Goal: Task Accomplishment & Management: Manage account settings

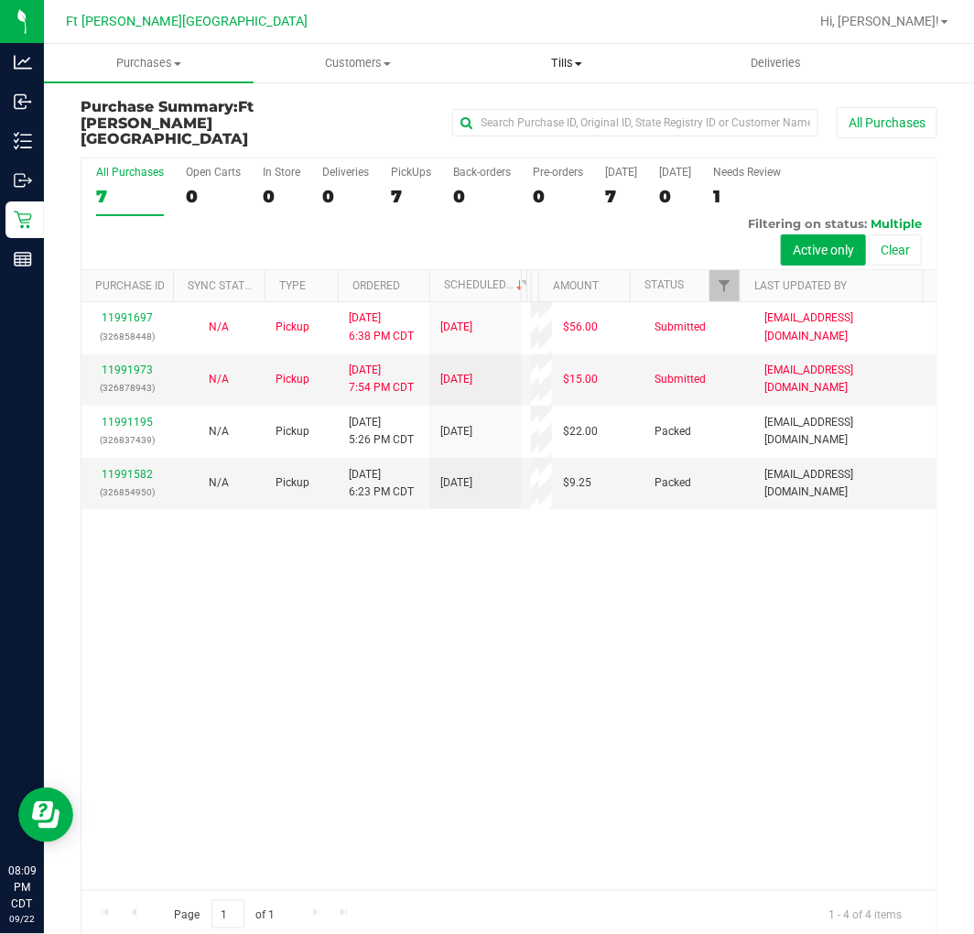
click at [556, 49] on uib-tab-heading "Tills Manage tills Reconcile e-payments" at bounding box center [567, 63] width 208 height 37
click at [545, 103] on span "Manage tills" at bounding box center [524, 111] width 124 height 16
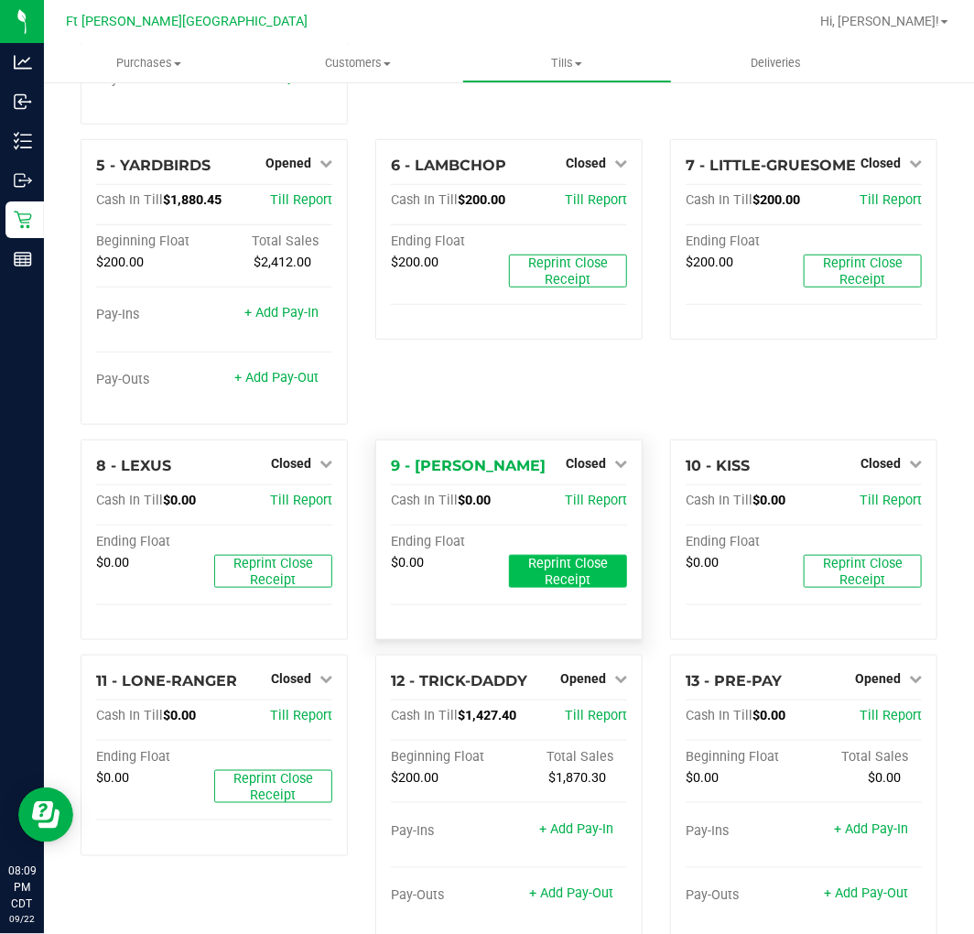
scroll to position [203, 0]
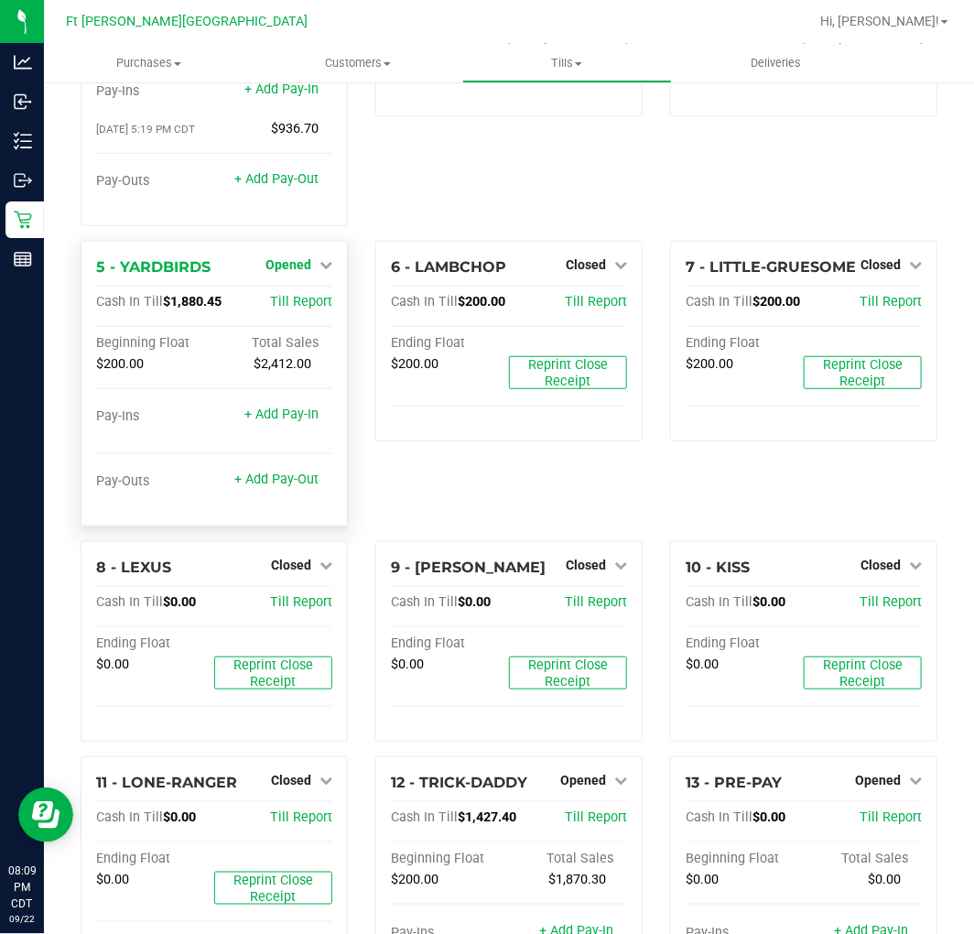
click at [305, 257] on span "Opened" at bounding box center [288, 264] width 46 height 15
click at [307, 295] on link "Close Till" at bounding box center [289, 302] width 49 height 15
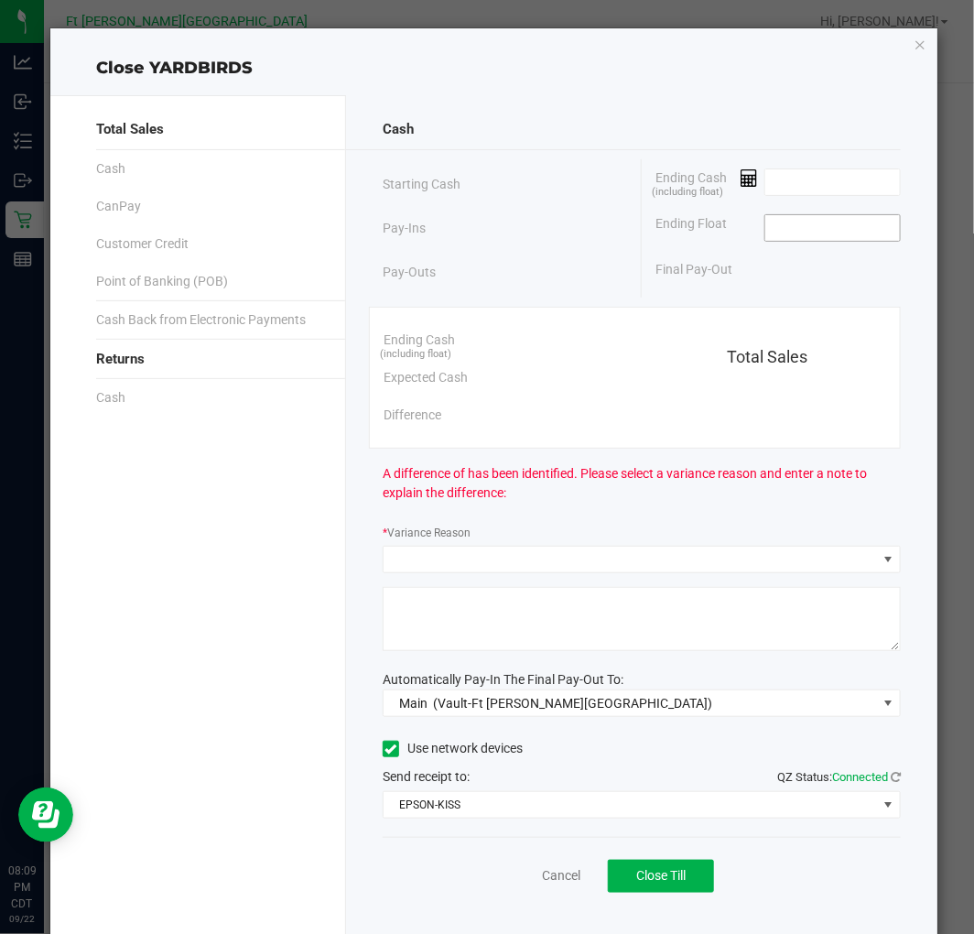
click at [767, 230] on input at bounding box center [832, 228] width 135 height 26
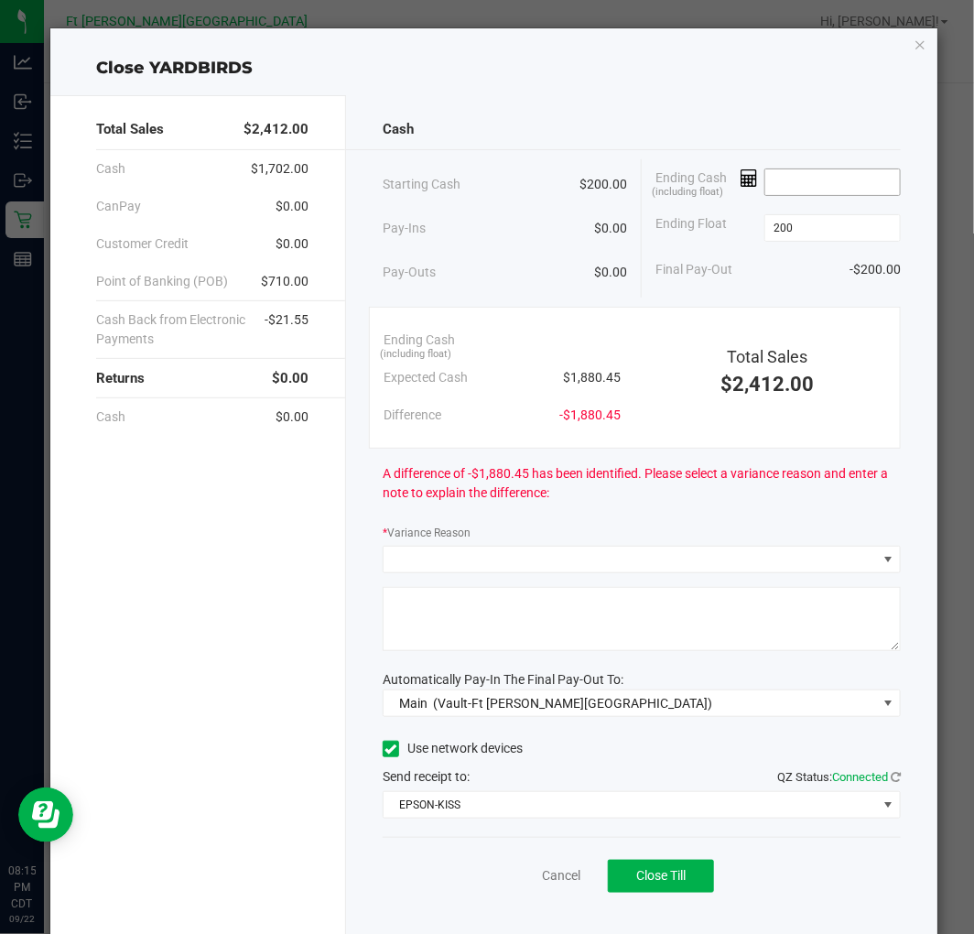
type input "$200.00"
click at [831, 179] on input at bounding box center [832, 182] width 135 height 26
type input "$1,882.45"
click at [783, 97] on div "Cash Starting Cash $200.00 Pay-Ins $0.00 Pay-Outs $0.00 Ending Cash (including …" at bounding box center [641, 517] width 591 height 844
click at [507, 581] on div "Cash Starting Cash $200.00 Pay-Ins $0.00 Pay-Outs $0.00 Ending Cash (including …" at bounding box center [641, 517] width 591 height 844
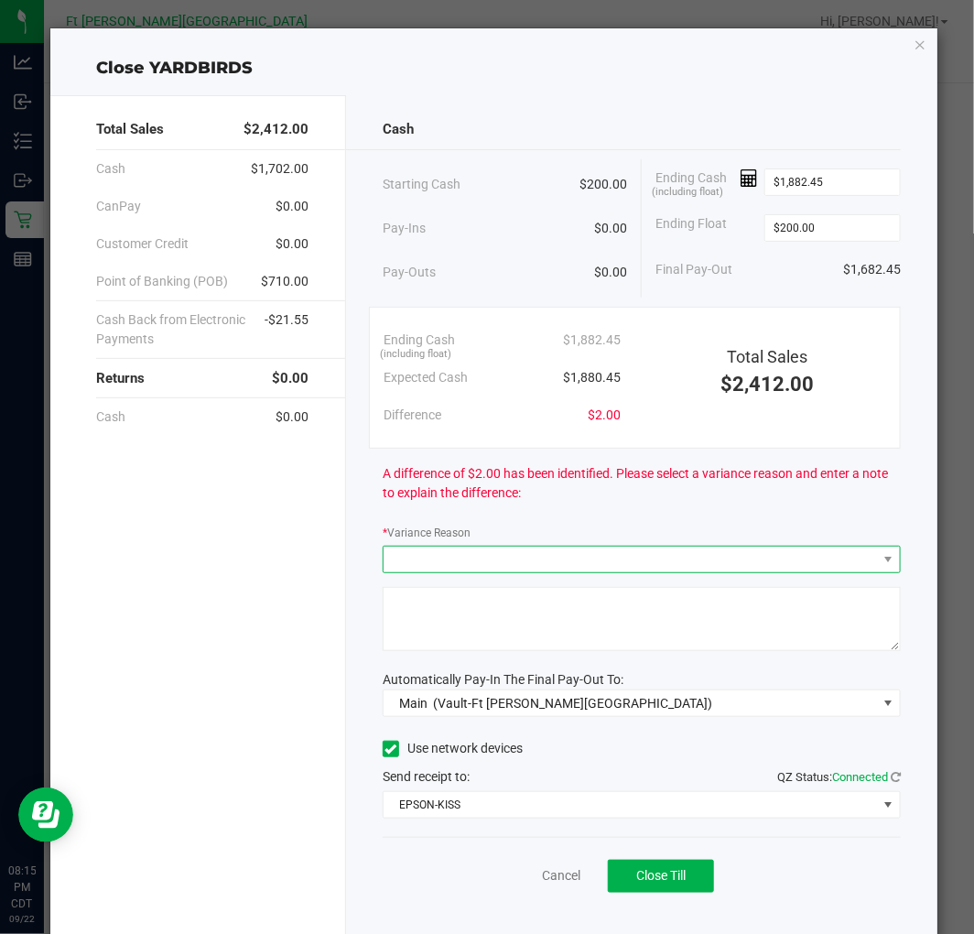
click at [510, 561] on span at bounding box center [629, 559] width 493 height 26
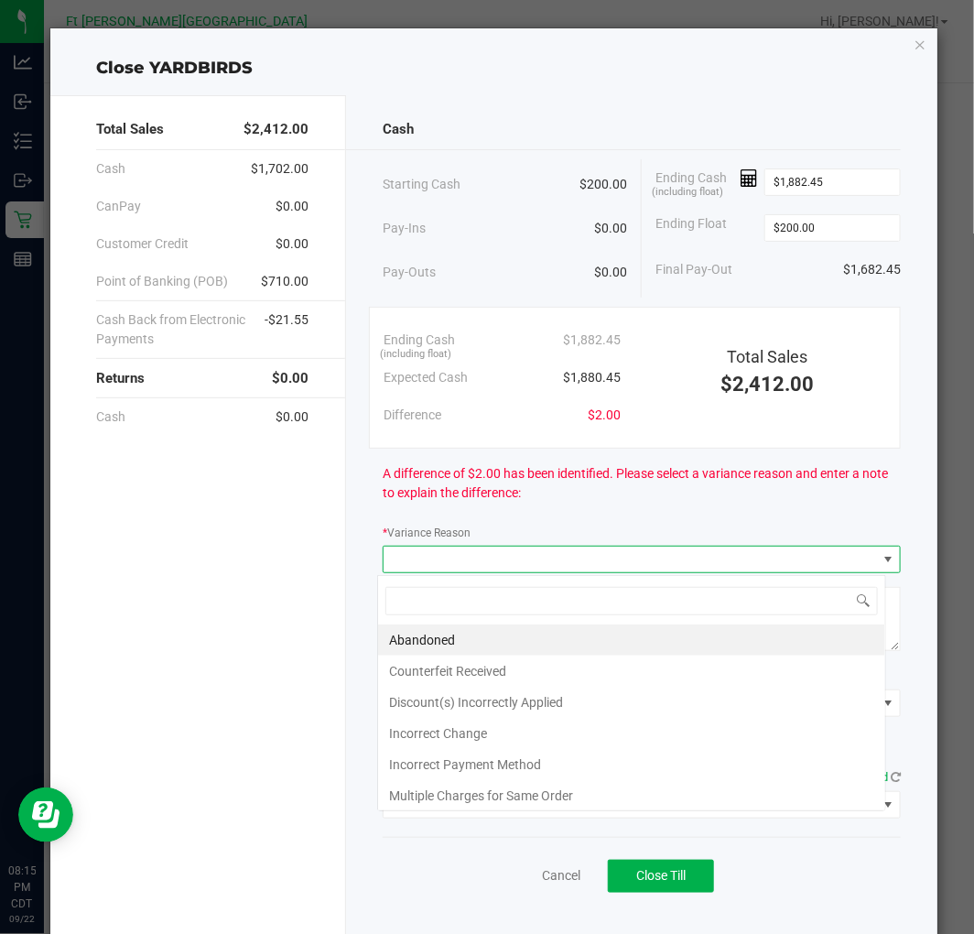
scroll to position [27, 508]
click at [435, 633] on li "Abandoned" at bounding box center [631, 639] width 507 height 31
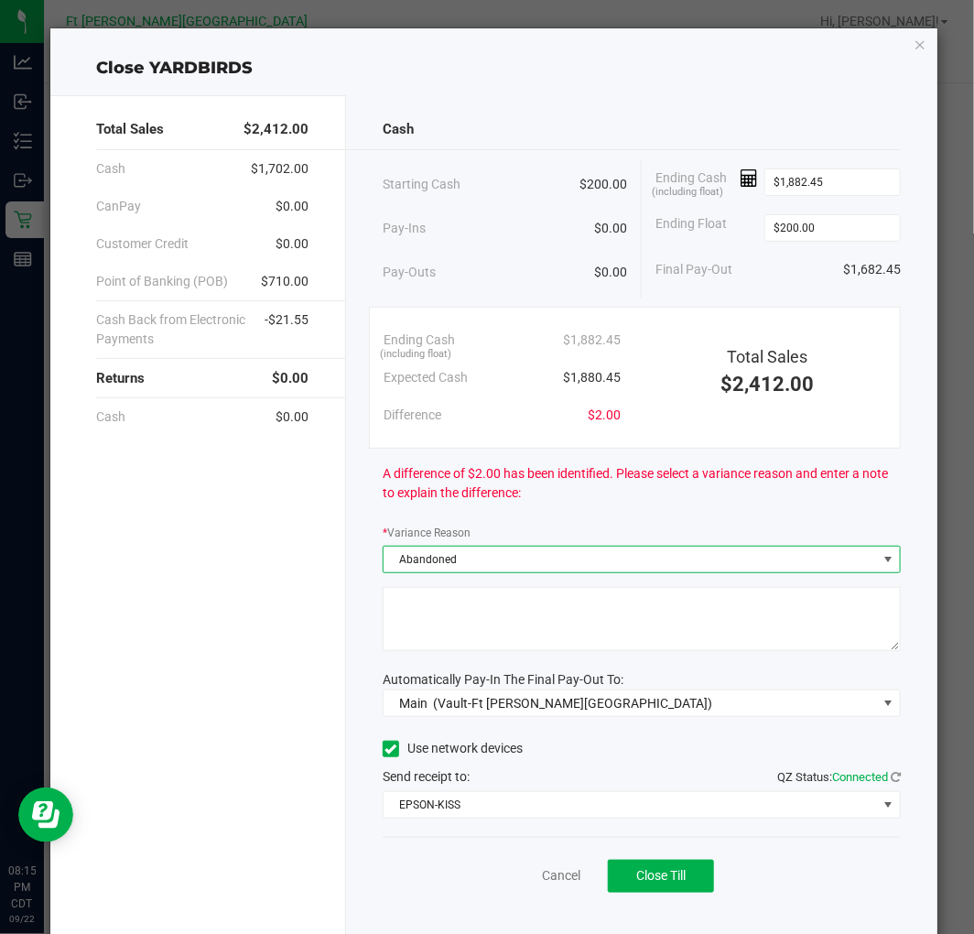
click at [441, 623] on textarea at bounding box center [642, 619] width 518 height 64
type textarea "refused change"
click at [308, 650] on div "Total Sales $2,412.00 Cash $1,702.00 CanPay $0.00 Customer Credit $0.00 Point o…" at bounding box center [198, 517] width 296 height 844
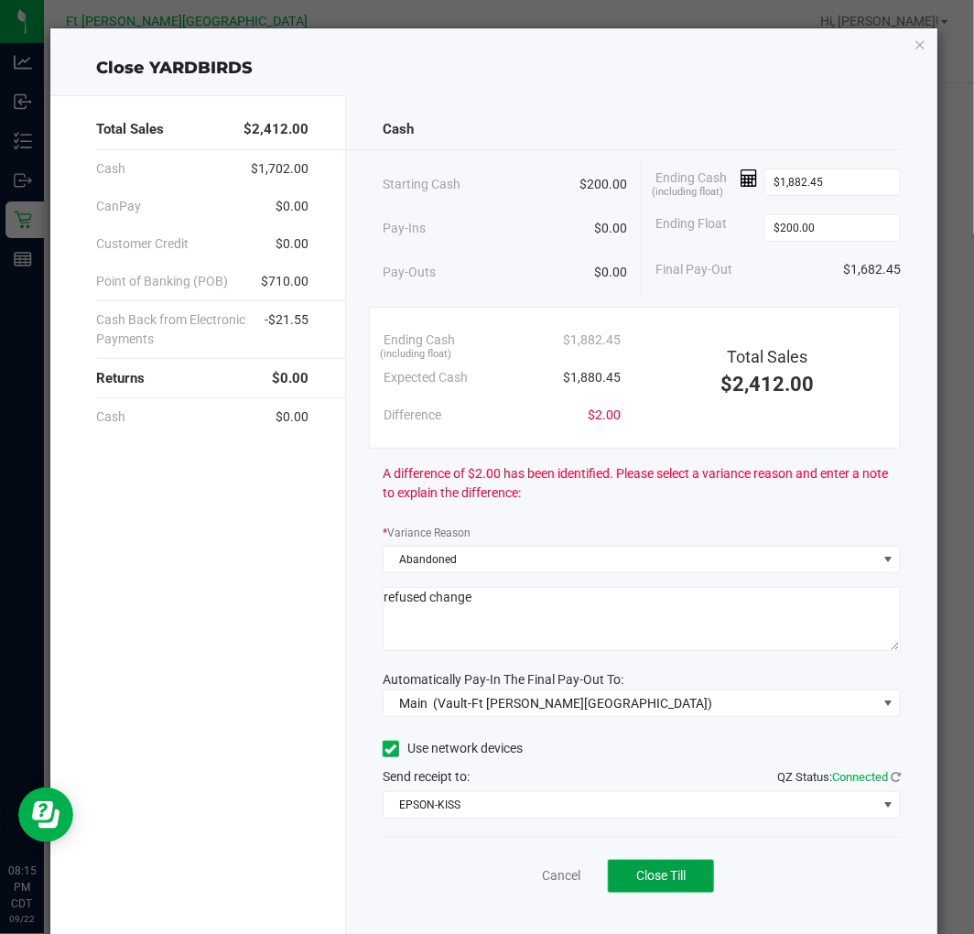
click at [677, 869] on span "Close Till" at bounding box center [660, 875] width 49 height 15
click at [518, 876] on link "Dismiss" at bounding box center [520, 875] width 44 height 19
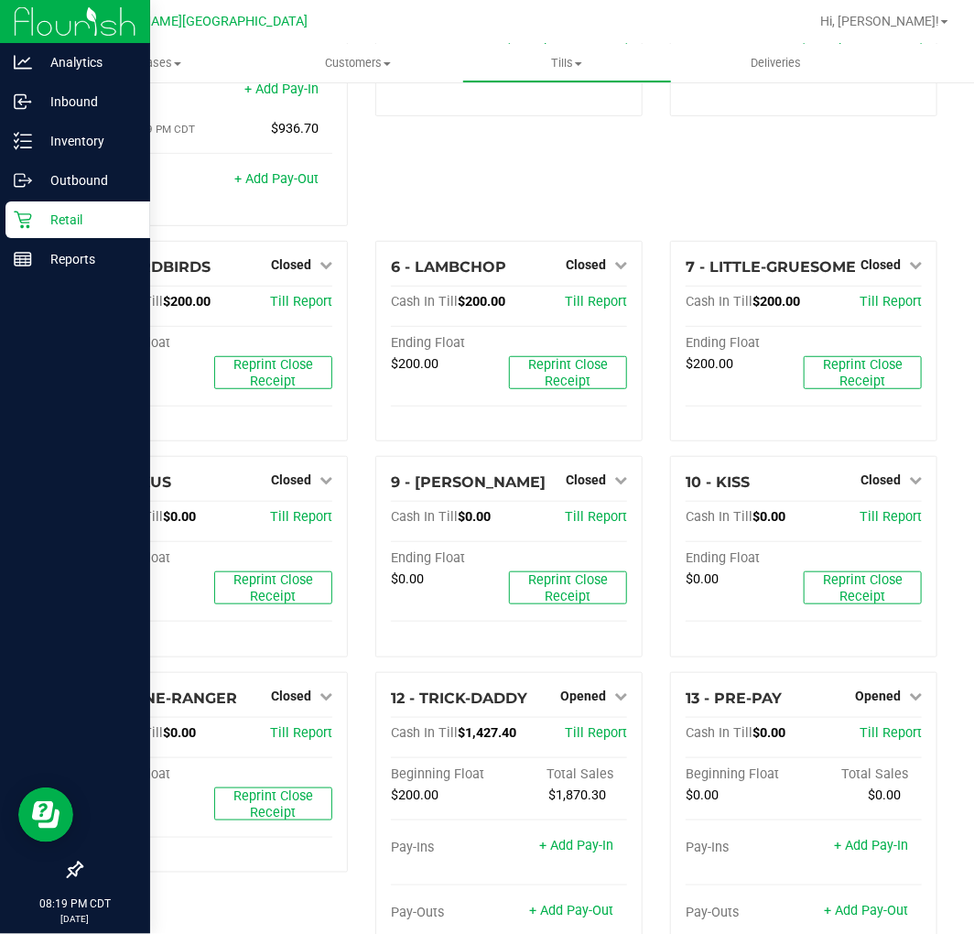
click at [42, 212] on p "Retail" at bounding box center [87, 220] width 110 height 22
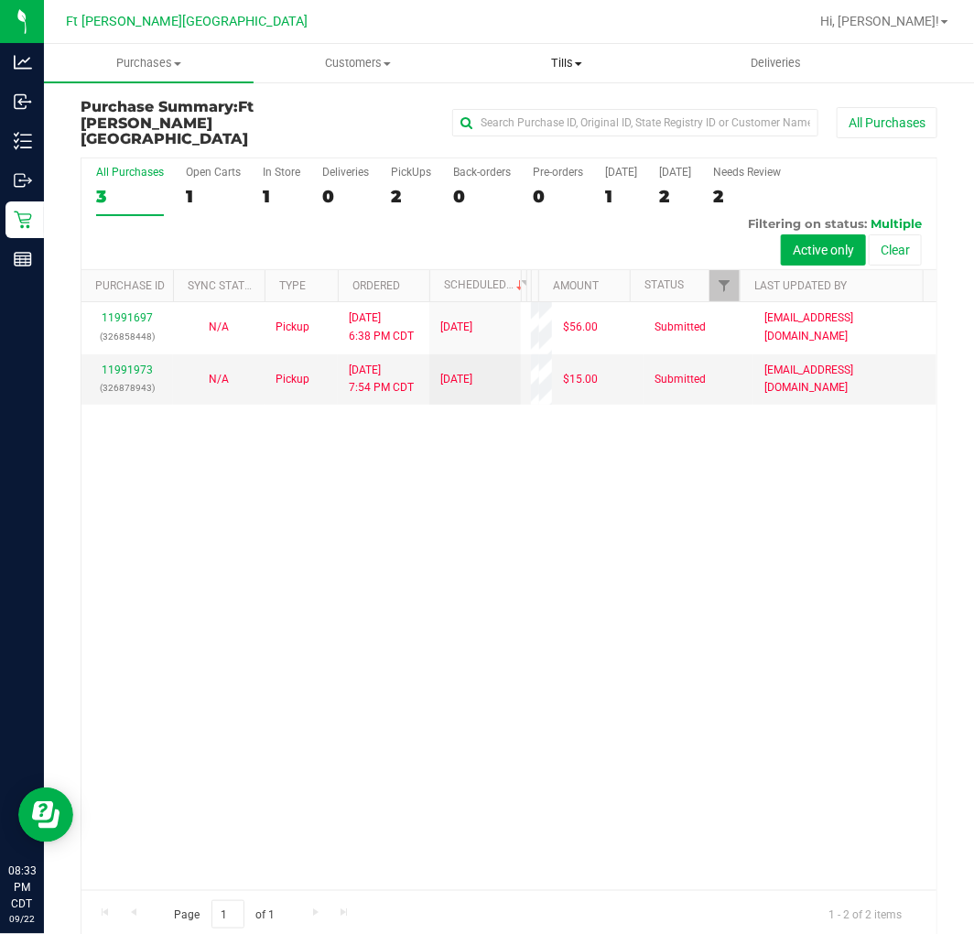
click at [551, 59] on span "Tills" at bounding box center [567, 63] width 208 height 16
click at [518, 113] on span "Manage tills" at bounding box center [524, 111] width 124 height 16
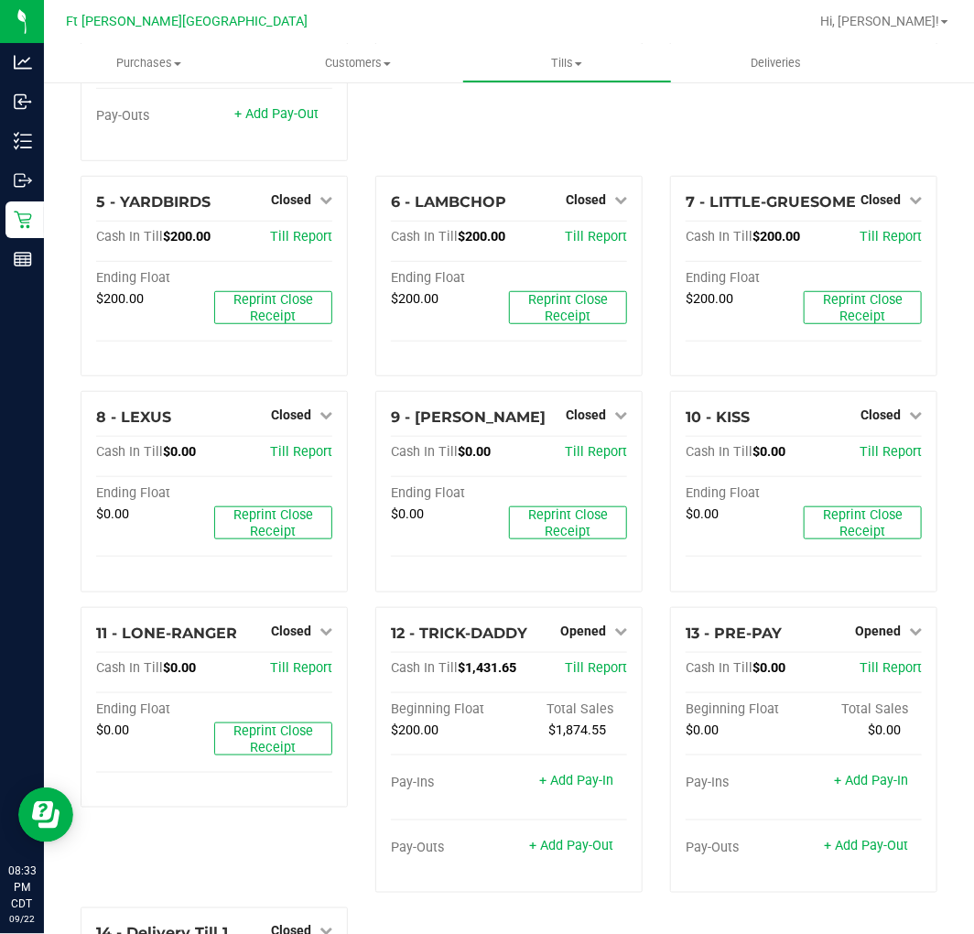
scroll to position [305, 0]
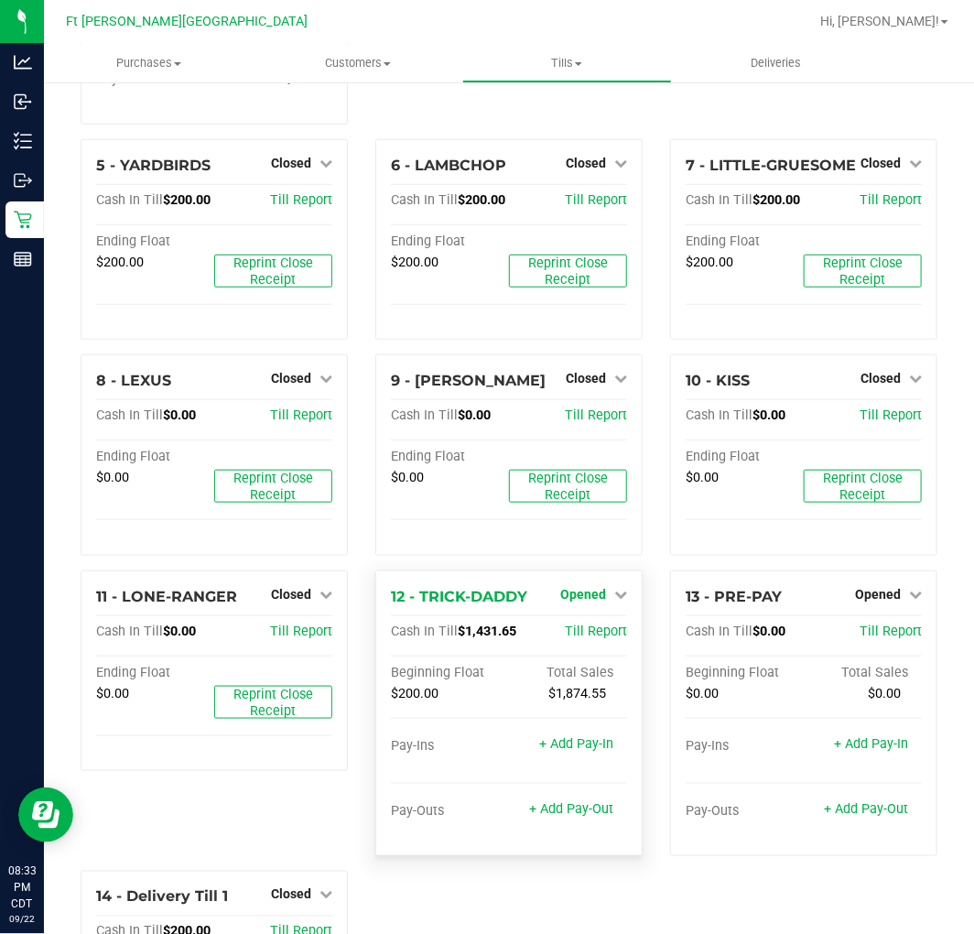
click at [586, 587] on span "Opened" at bounding box center [583, 594] width 46 height 15
click at [582, 624] on link "Close Till" at bounding box center [584, 631] width 49 height 15
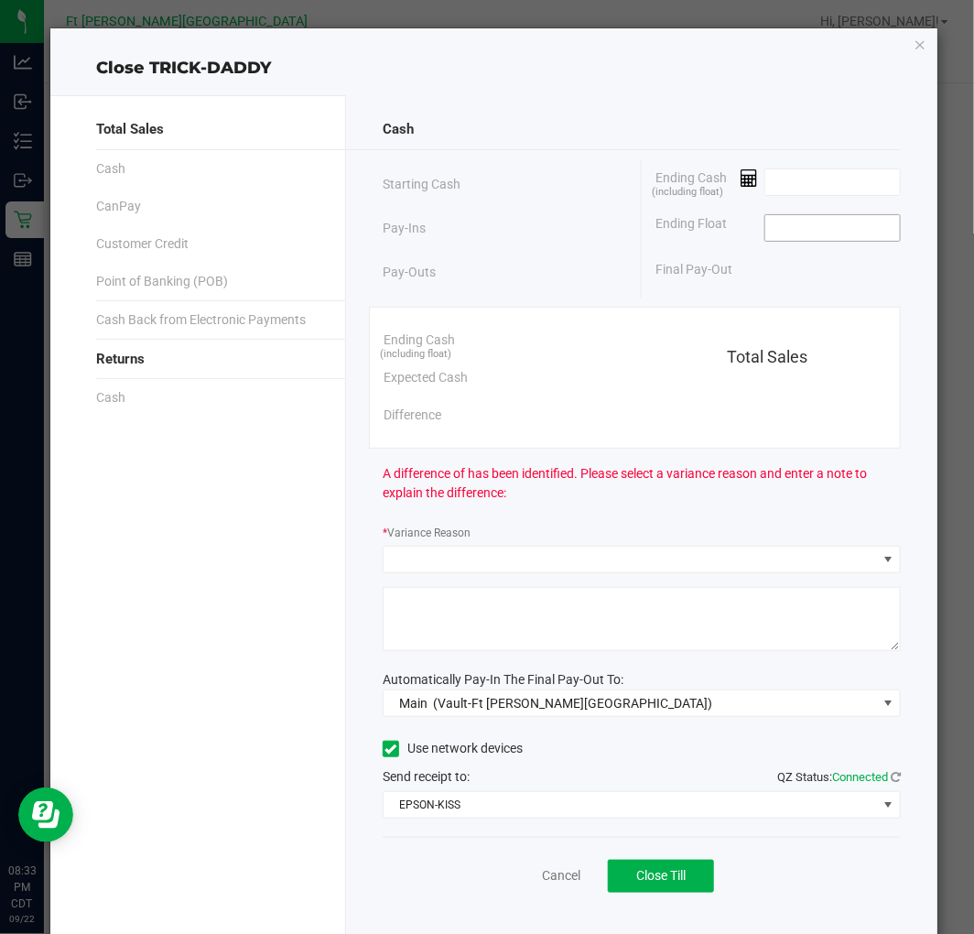
click at [800, 241] on input at bounding box center [832, 228] width 135 height 26
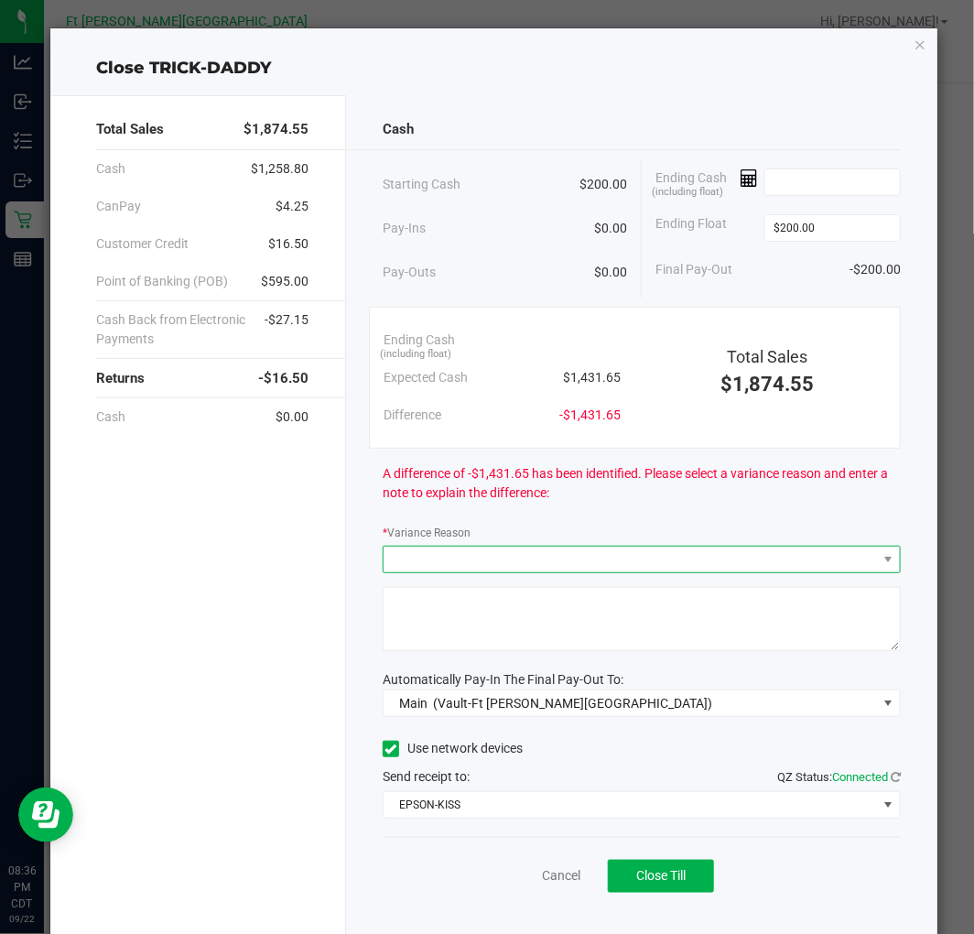
type input "$200.00"
click at [505, 553] on span at bounding box center [629, 559] width 493 height 26
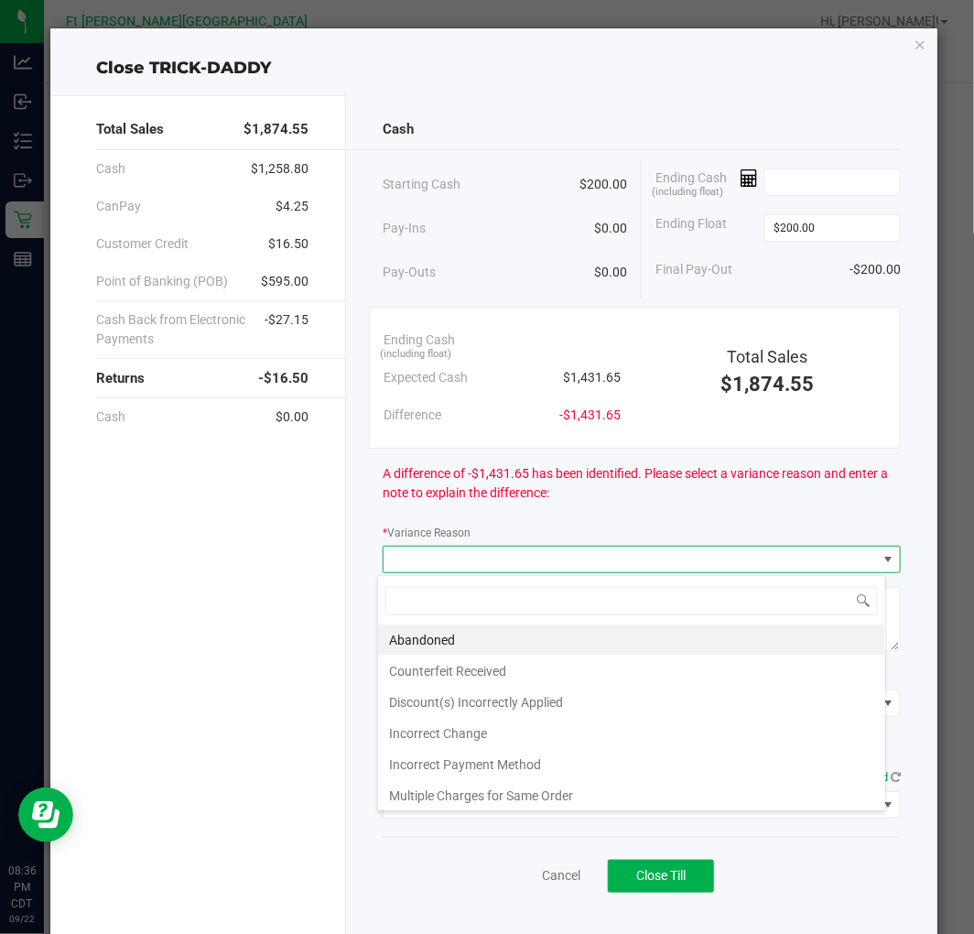
scroll to position [27, 508]
click at [447, 729] on li "Incorrect Change" at bounding box center [631, 733] width 507 height 31
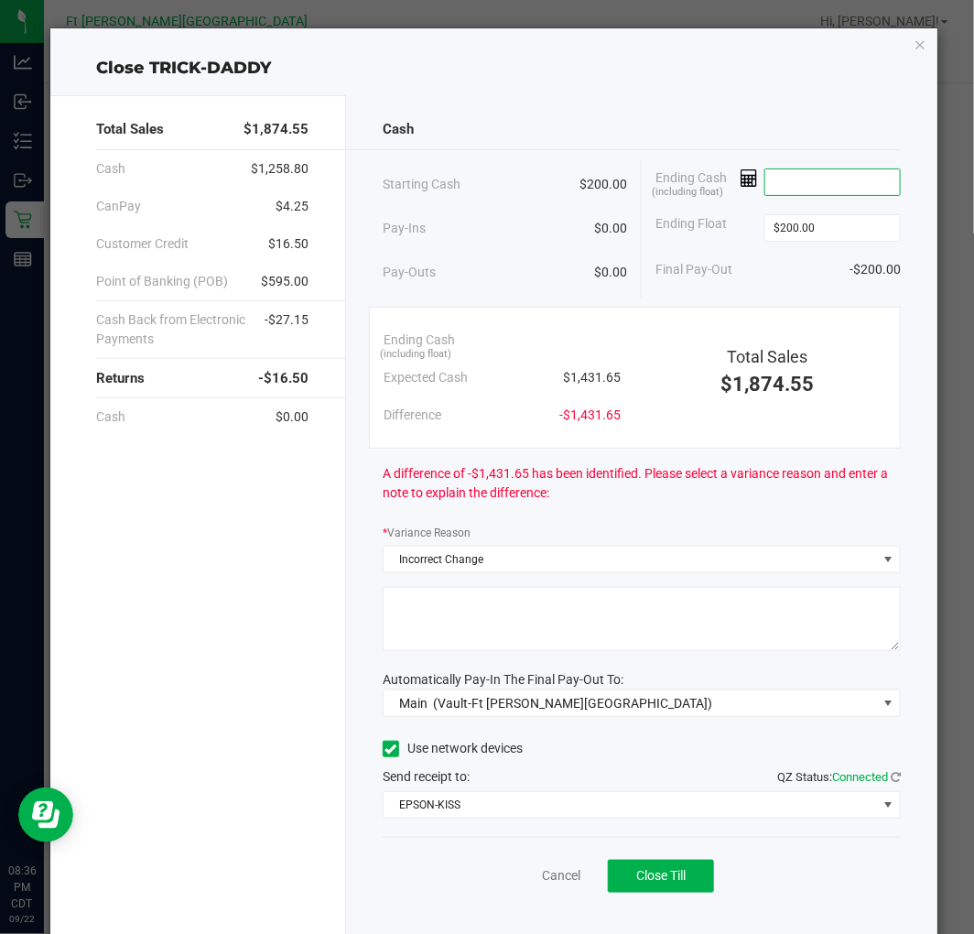
click at [771, 186] on input at bounding box center [832, 182] width 135 height 26
type input "$1,431.15"
click at [511, 231] on div "Pay-Ins $0.00" at bounding box center [505, 229] width 244 height 38
click at [535, 611] on textarea at bounding box center [642, 619] width 518 height 64
type textarea "wrong change"
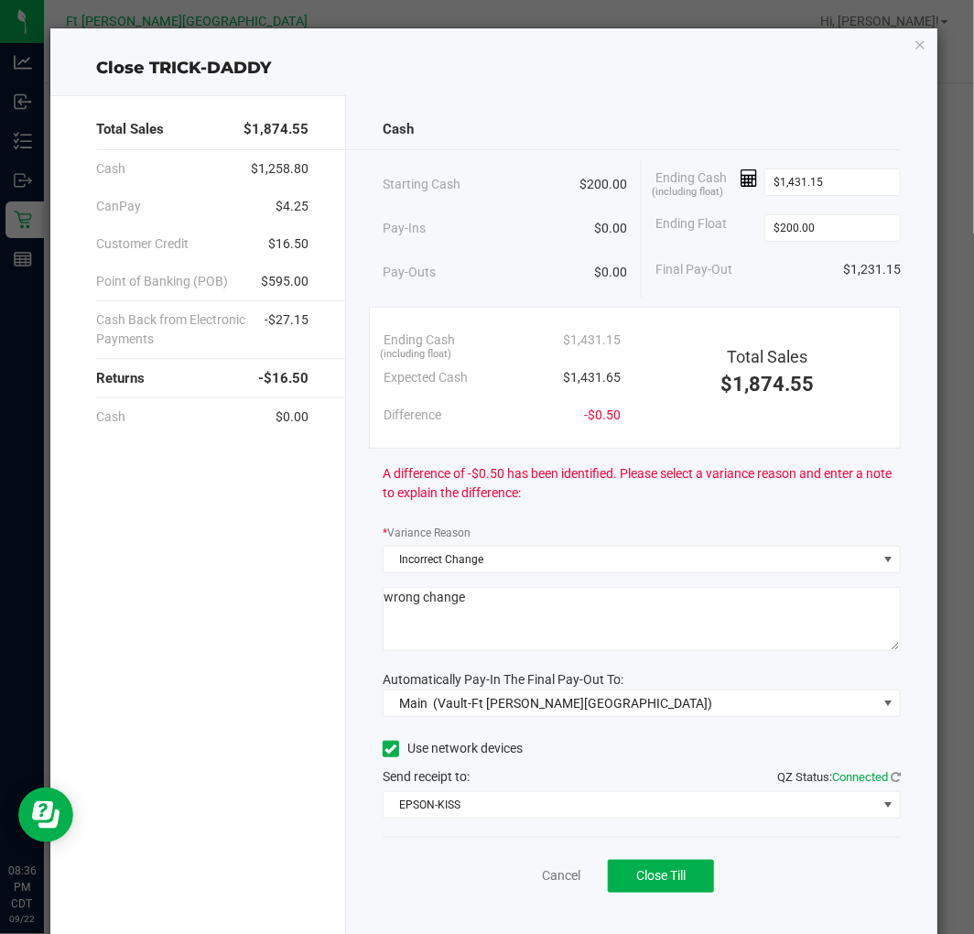
click at [172, 699] on div "Total Sales $1,874.55 Cash $1,258.80 CanPay $4.25 Customer Credit $16.50 Point …" at bounding box center [198, 517] width 296 height 844
click at [656, 874] on span "Close Till" at bounding box center [660, 875] width 49 height 15
click at [509, 873] on link "Dismiss" at bounding box center [520, 875] width 44 height 19
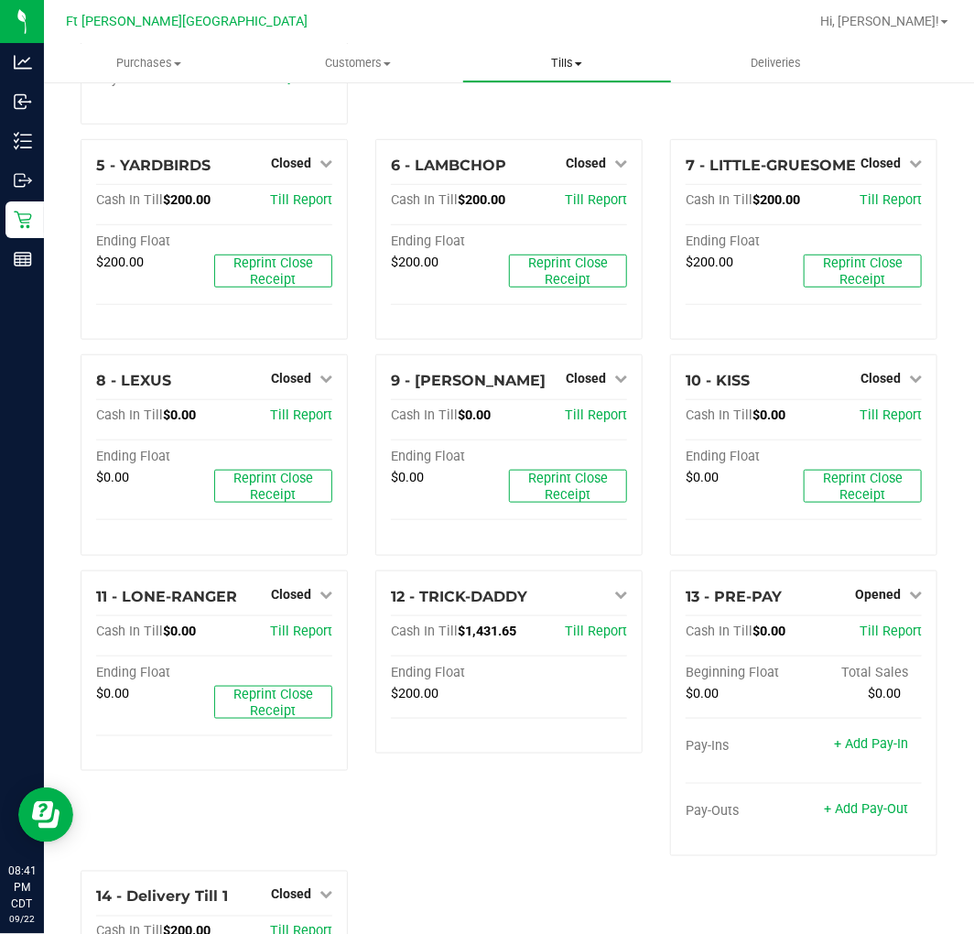
click at [569, 73] on uib-tab-heading "Tills Manage tills Reconcile e-payments" at bounding box center [567, 63] width 208 height 37
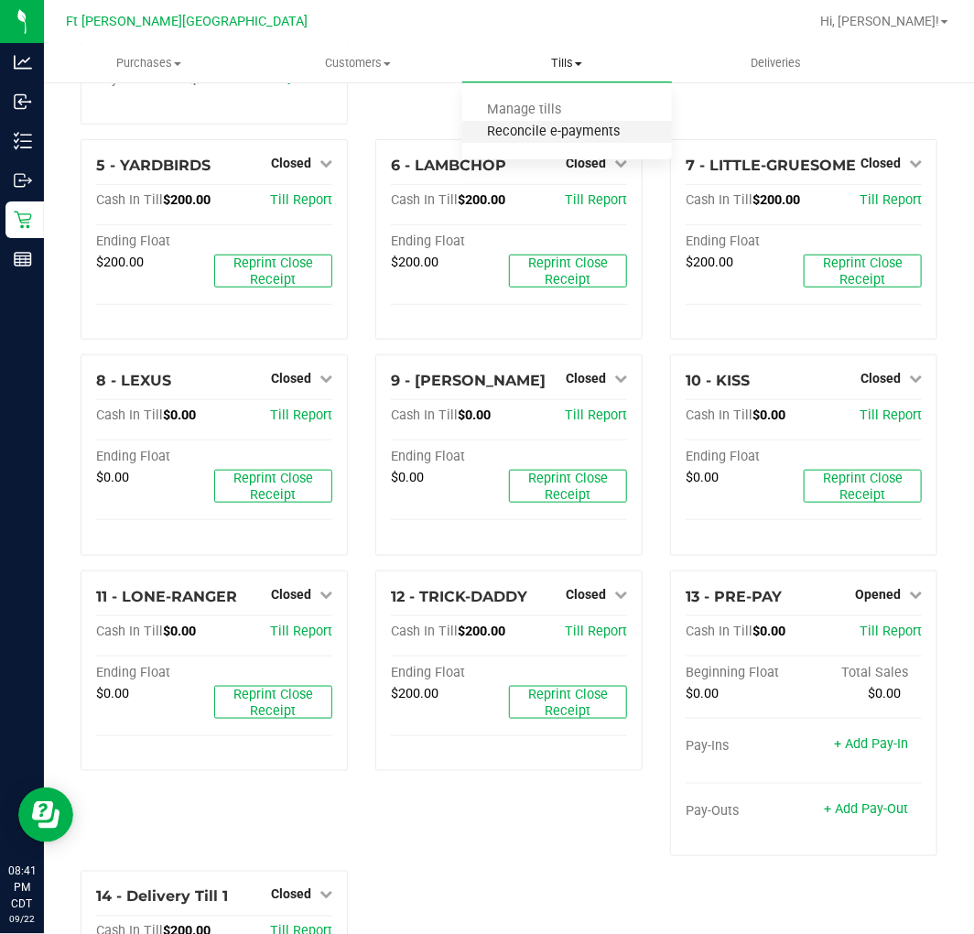
click at [551, 128] on span "Reconcile e-payments" at bounding box center [553, 132] width 182 height 16
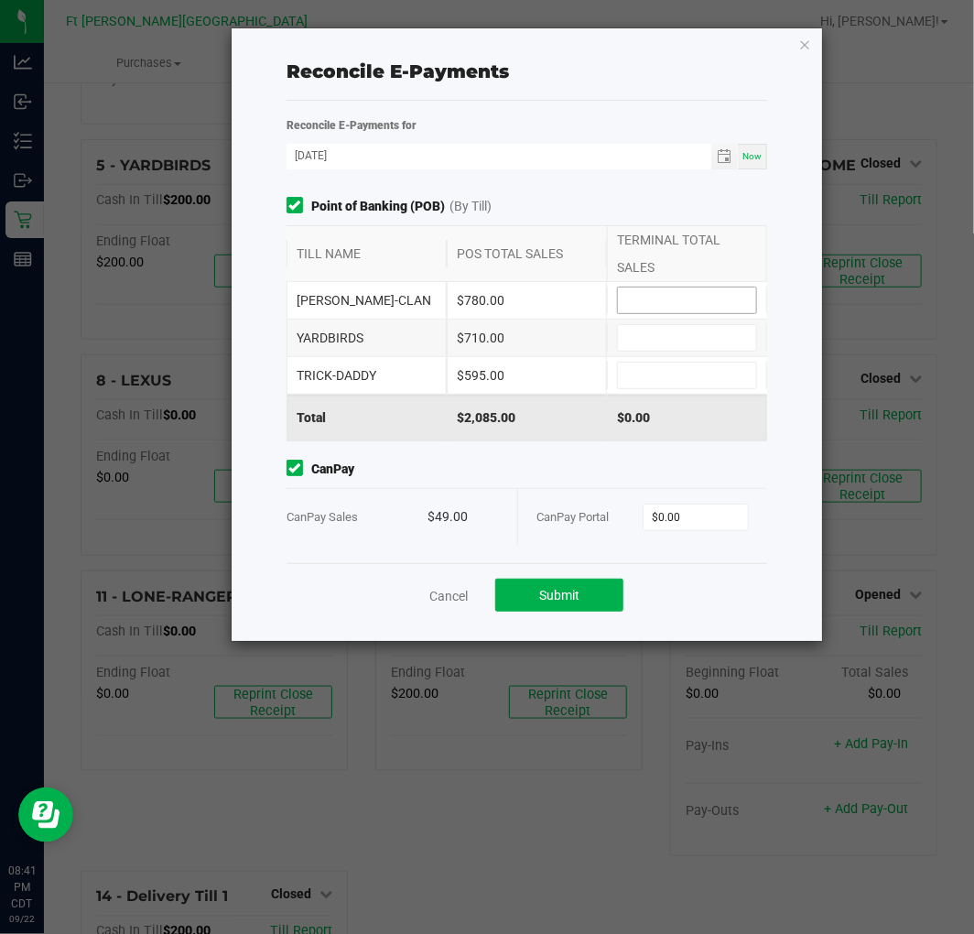
click at [694, 295] on input at bounding box center [687, 300] width 138 height 26
type input "$780.00"
type input "$710.00"
type input "$595.00"
click at [690, 513] on input "0" at bounding box center [695, 517] width 104 height 26
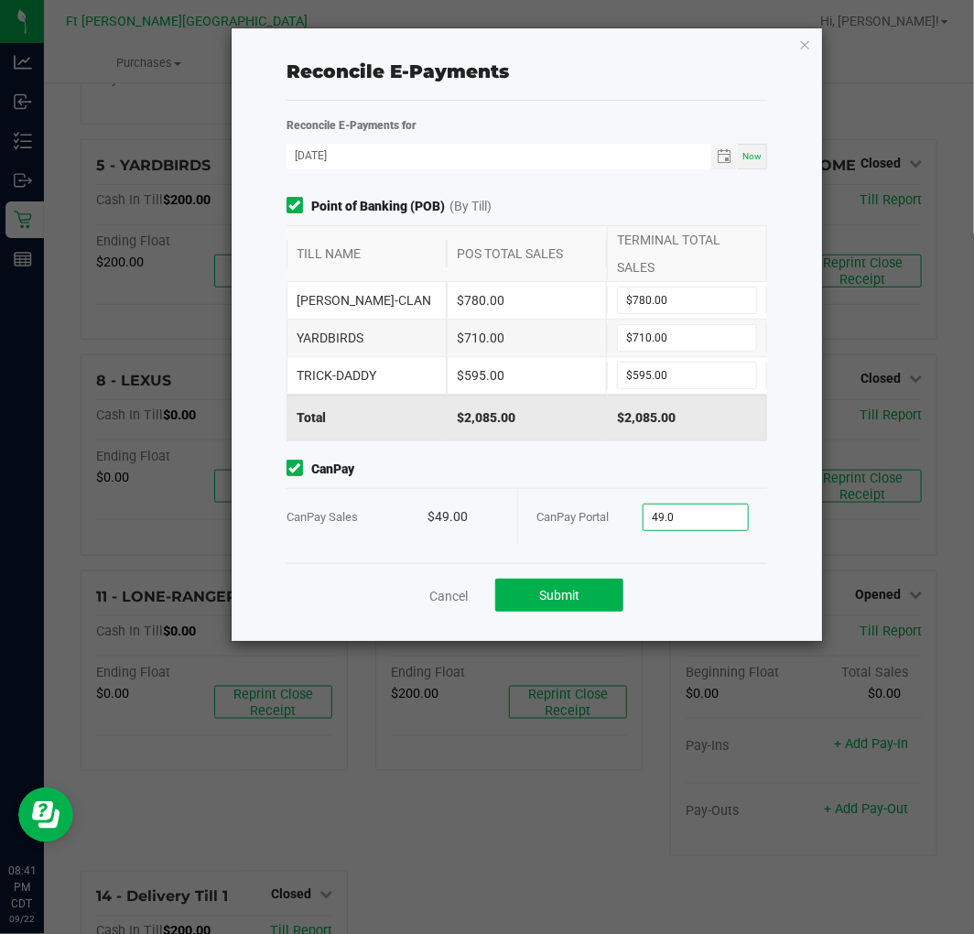
type input "$49.00"
click at [624, 491] on div "CanPay Portal" at bounding box center [589, 517] width 106 height 56
click at [598, 604] on button "Submit" at bounding box center [559, 594] width 128 height 33
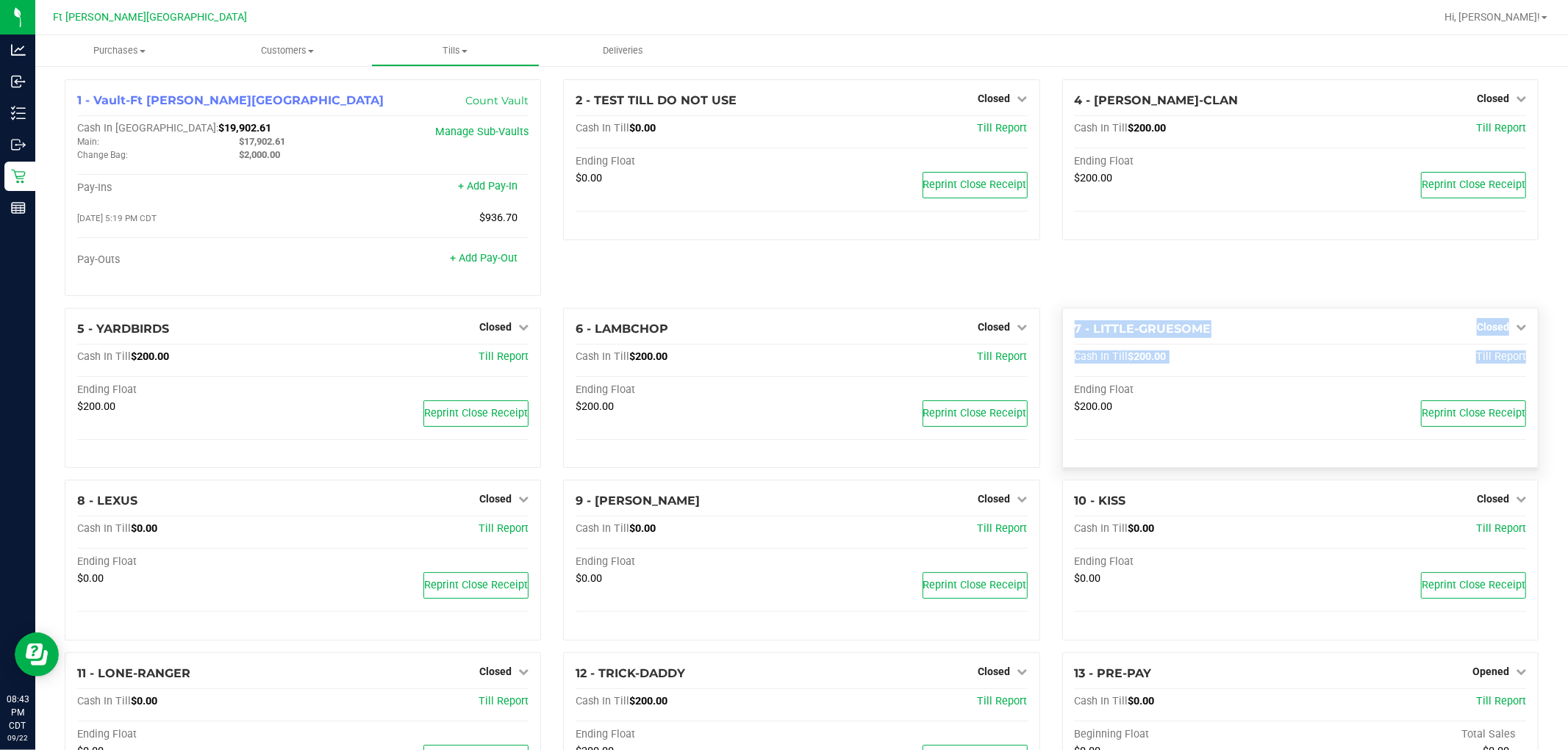
click at [782, 387] on div "7 - LITTLE-GRUESOME Closed Open Till Cash In Till $200.00 Till Report Ending Fl…" at bounding box center [1301, 388] width 476 height 161
click at [782, 260] on div "4 - [PERSON_NAME]-CLAN Closed Open Till Cash In Till $200.00 Till Report Ending…" at bounding box center [1301, 194] width 499 height 229
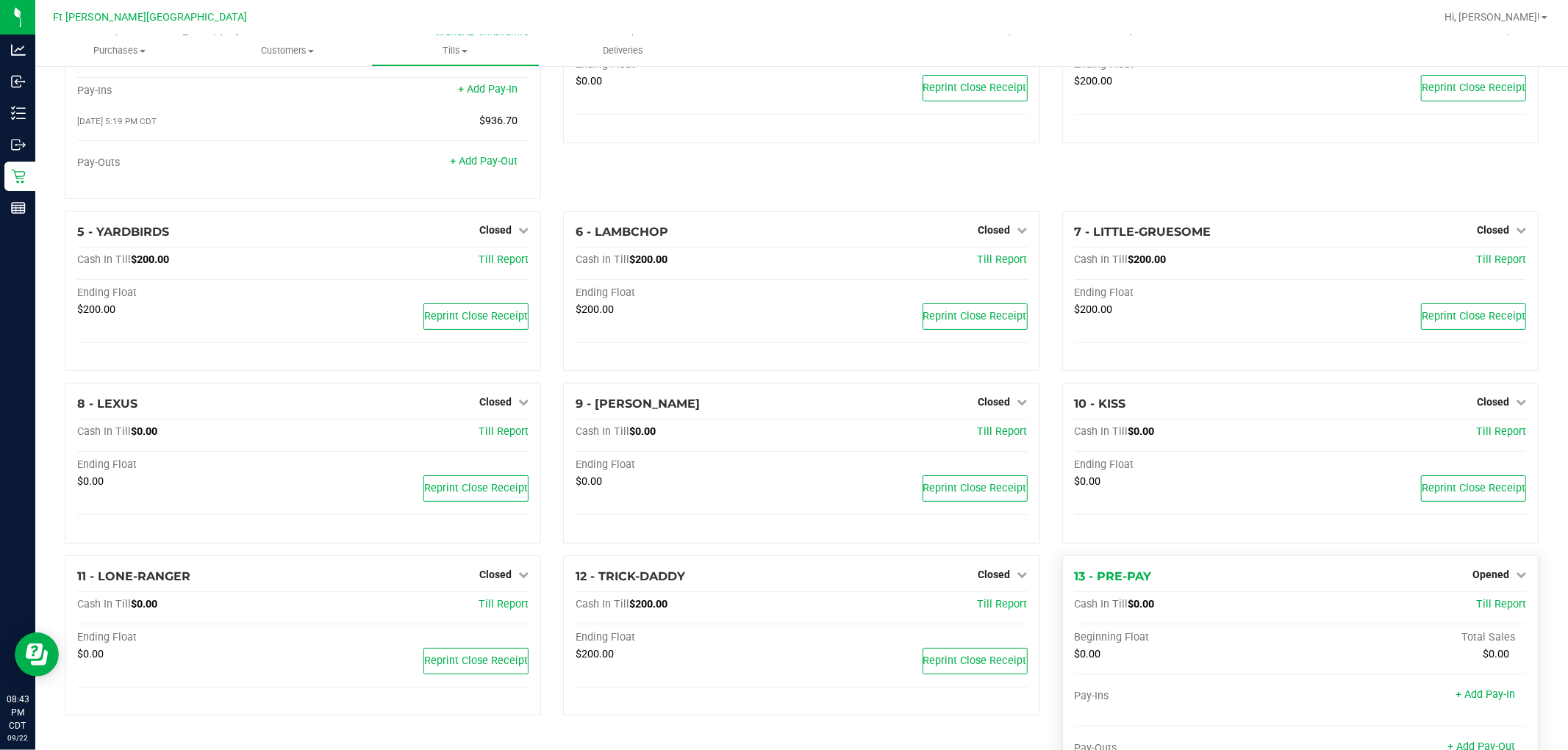
scroll to position [334, 0]
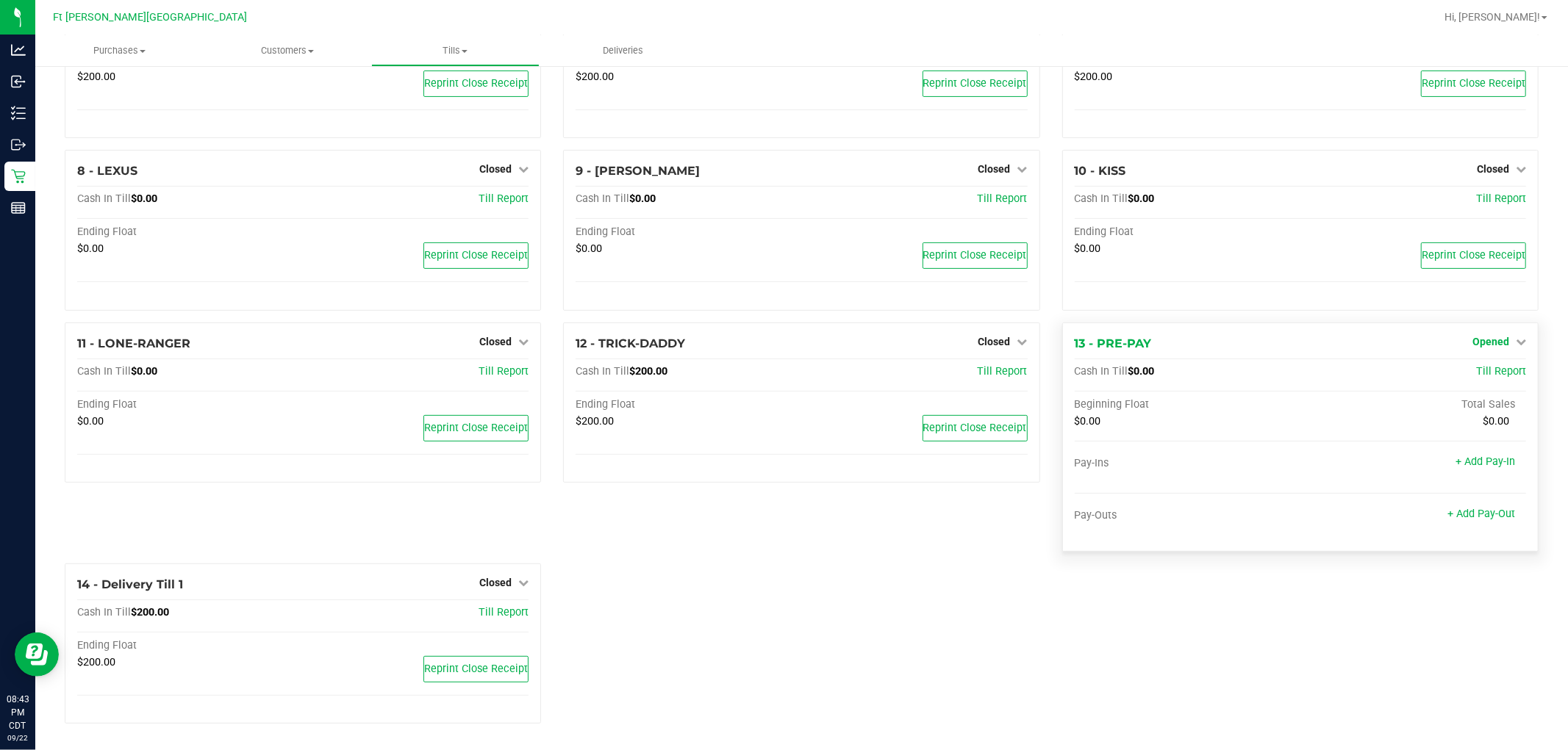
click at [782, 342] on span "Opened" at bounding box center [1491, 341] width 37 height 12
click at [782, 372] on link "Close Till" at bounding box center [1492, 372] width 39 height 12
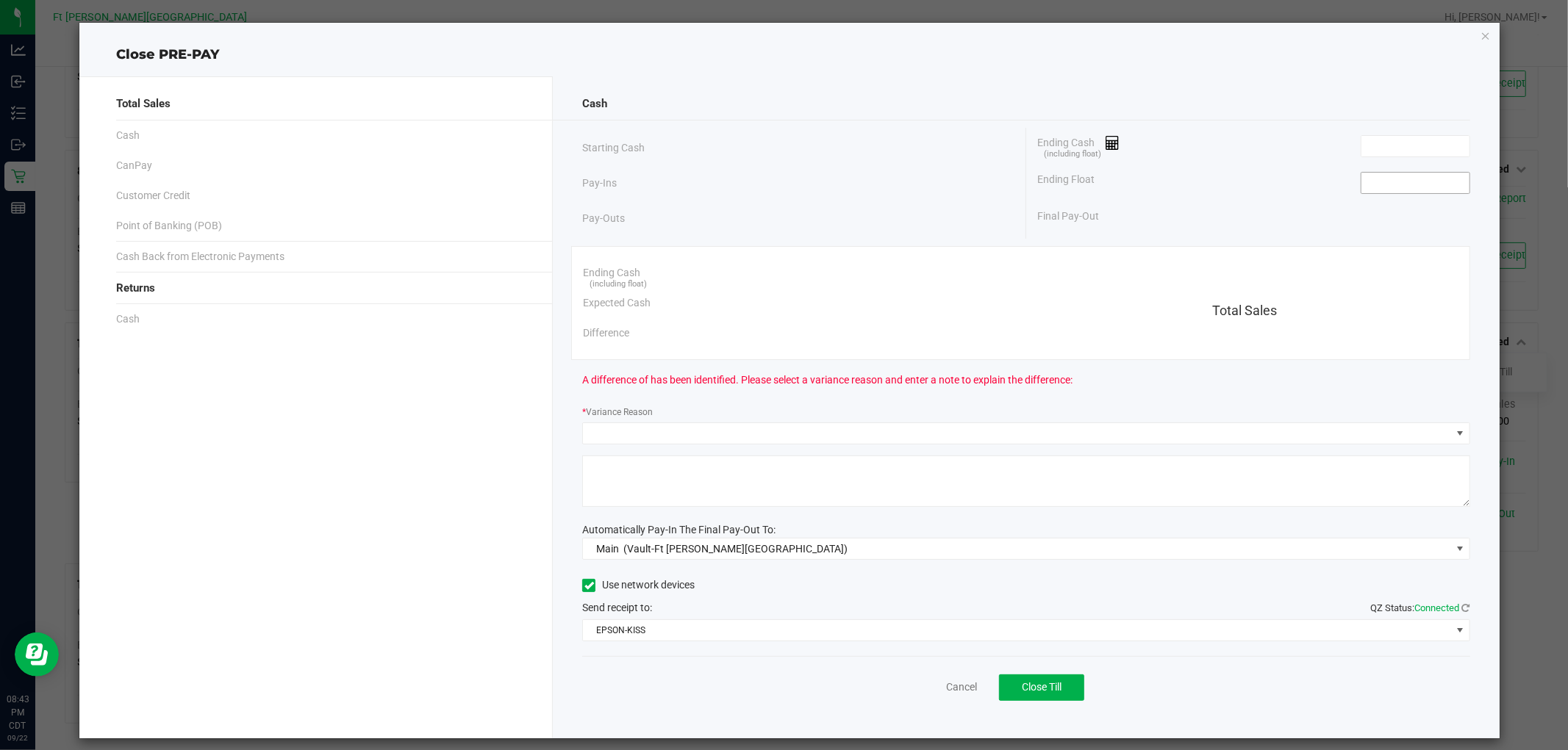
click at [782, 189] on input at bounding box center [1415, 183] width 108 height 21
type input "$0.00"
click at [782, 145] on input at bounding box center [1415, 146] width 108 height 21
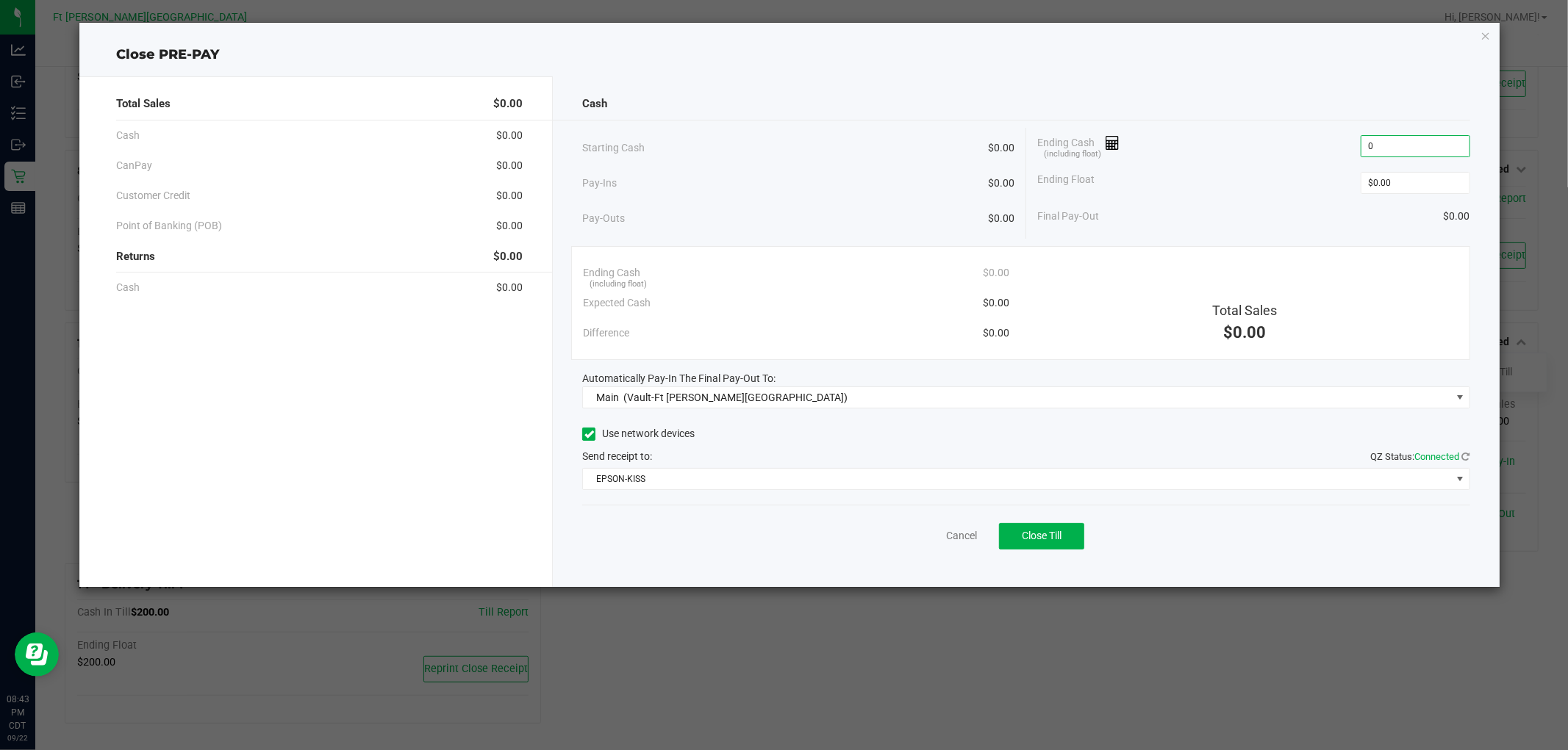
type input "$0.00"
click at [782, 169] on div "Ending Float $0.00" at bounding box center [1253, 183] width 433 height 37
click at [782, 533] on span "Close Till" at bounding box center [1041, 536] width 39 height 12
click at [782, 538] on link "Dismiss" at bounding box center [929, 536] width 35 height 15
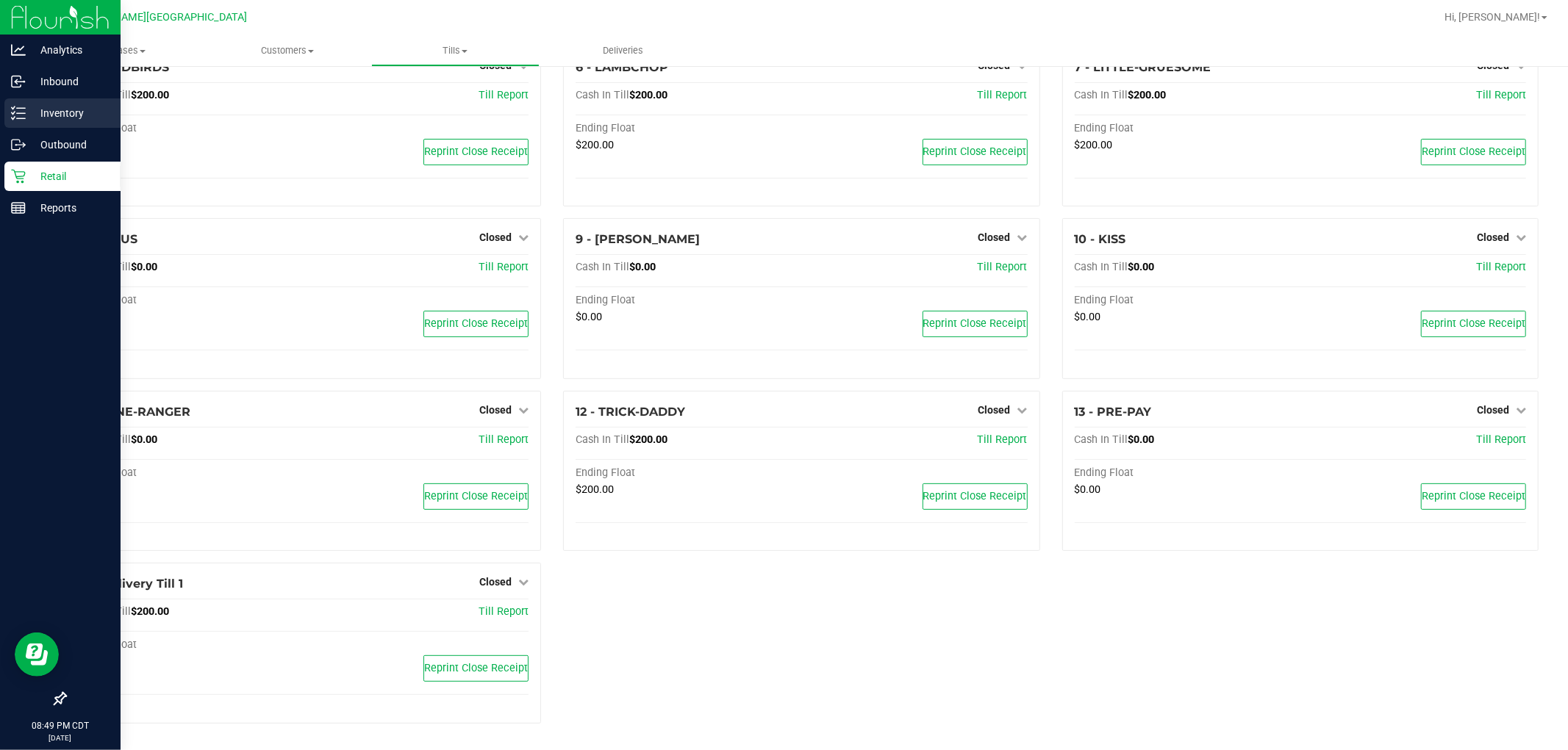
click at [26, 114] on p "Inventory" at bounding box center [70, 113] width 88 height 18
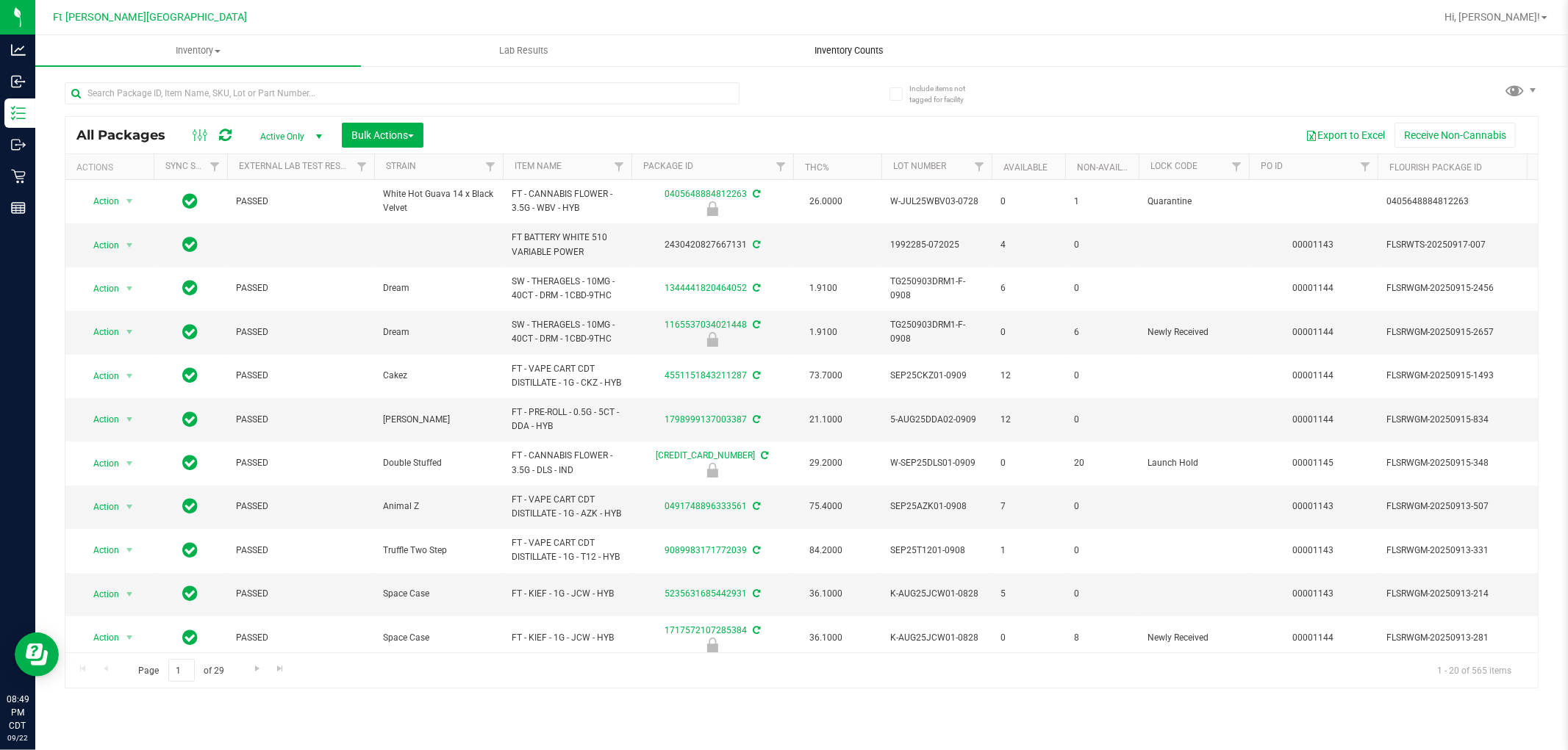
click at [782, 44] on span "Inventory Counts" at bounding box center [849, 51] width 108 height 13
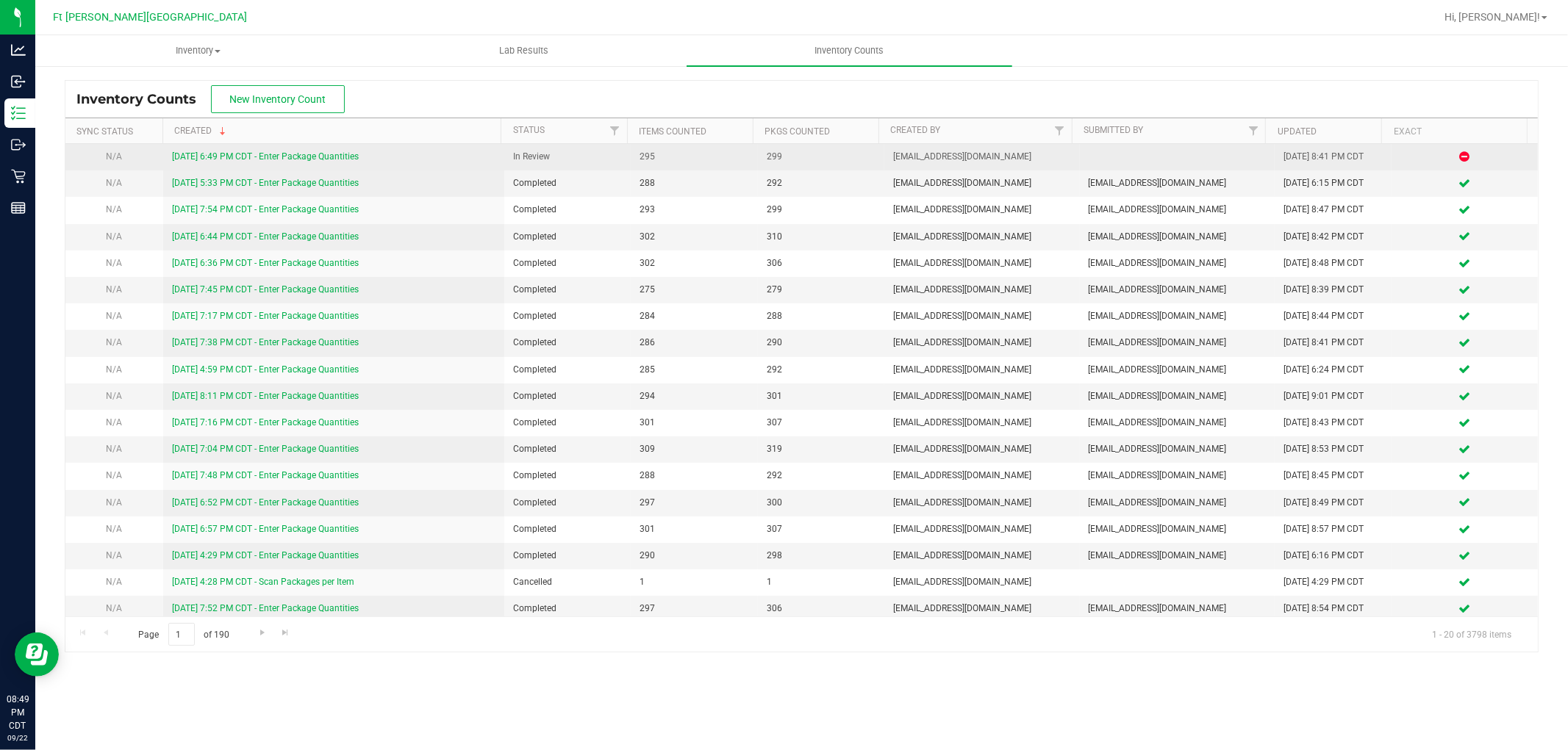
click at [329, 157] on link "[DATE] 6:49 PM CDT - Enter Package Quantities" at bounding box center [265, 157] width 186 height 10
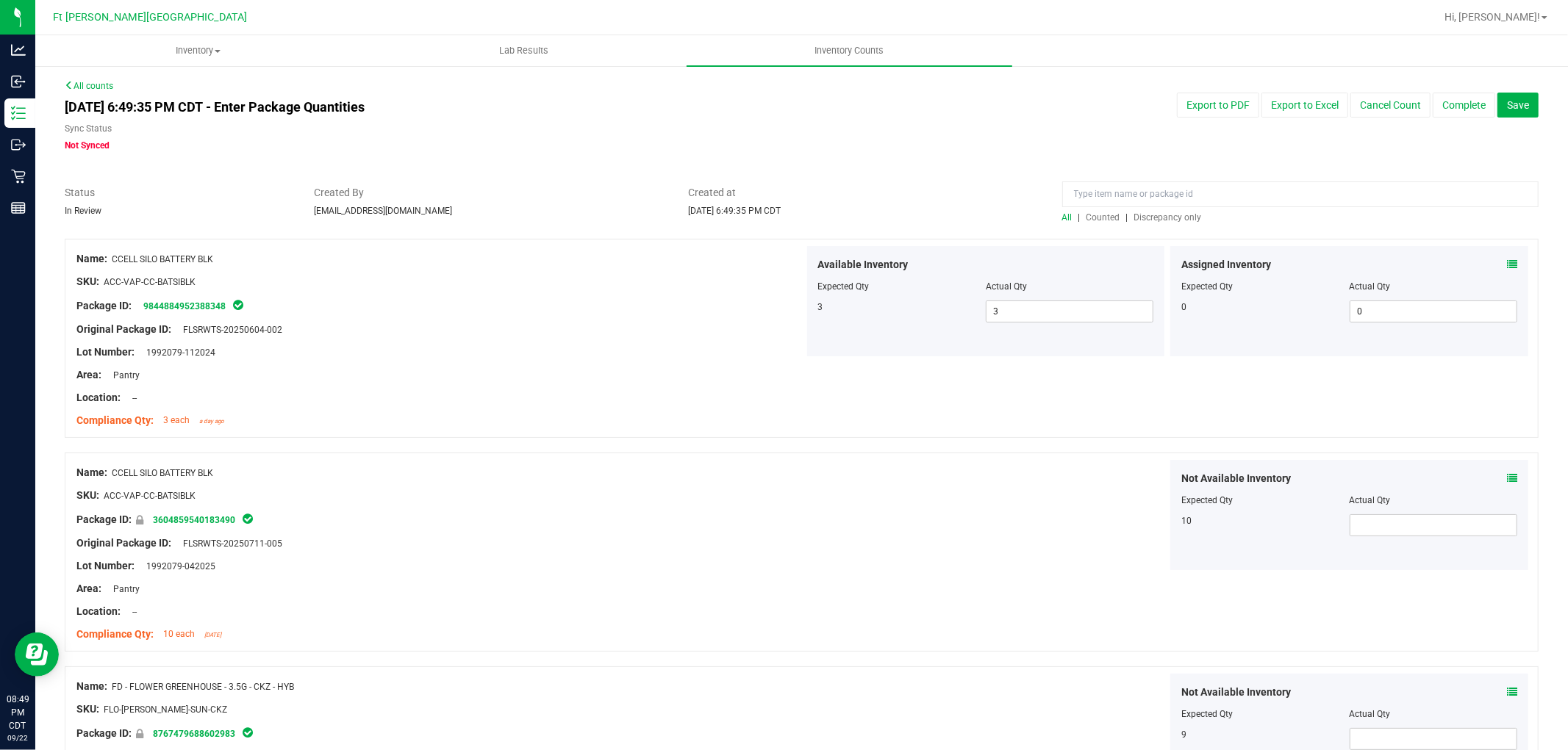
click at [782, 215] on span "Discrepancy only" at bounding box center [1168, 218] width 67 height 10
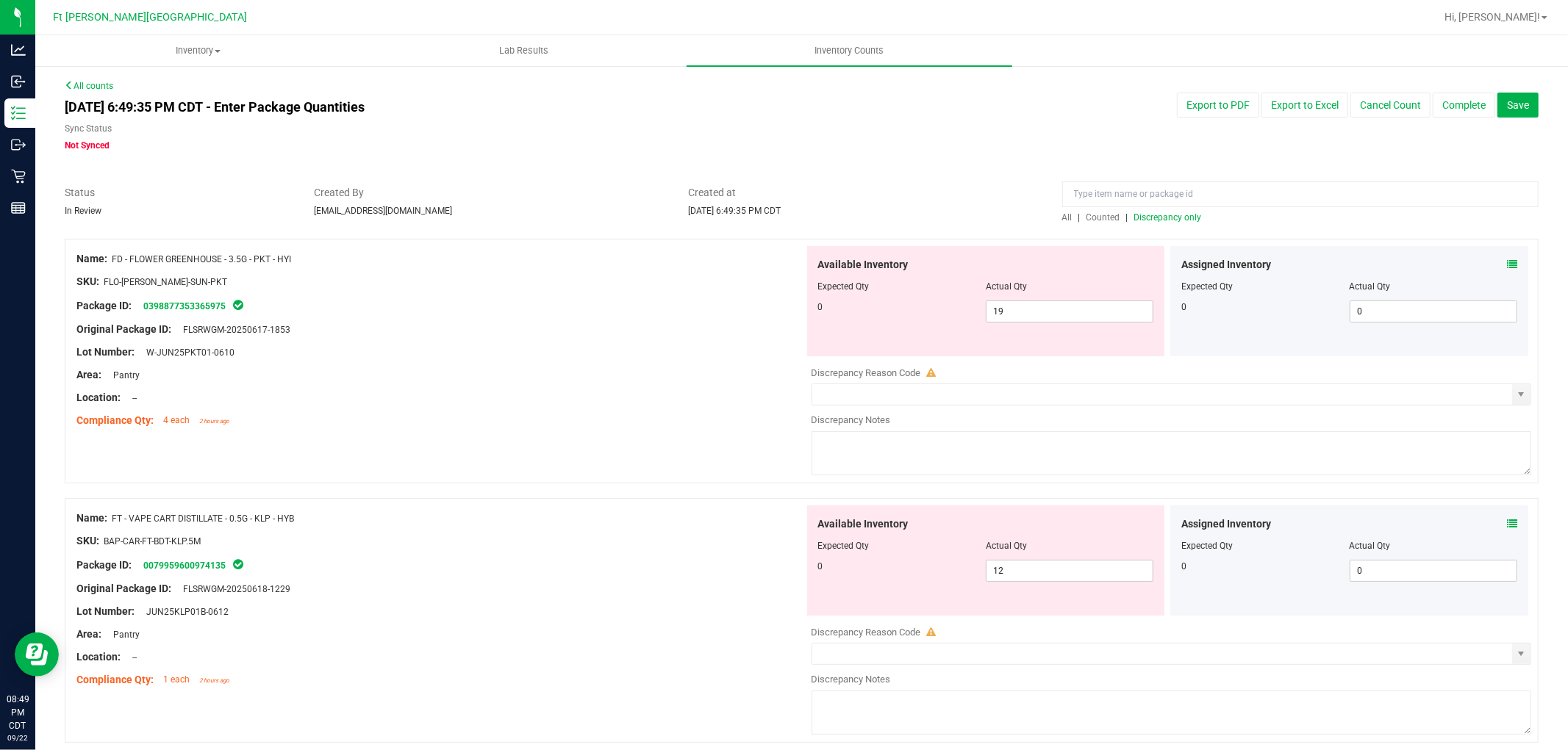
click at [782, 263] on icon at bounding box center [1512, 264] width 10 height 10
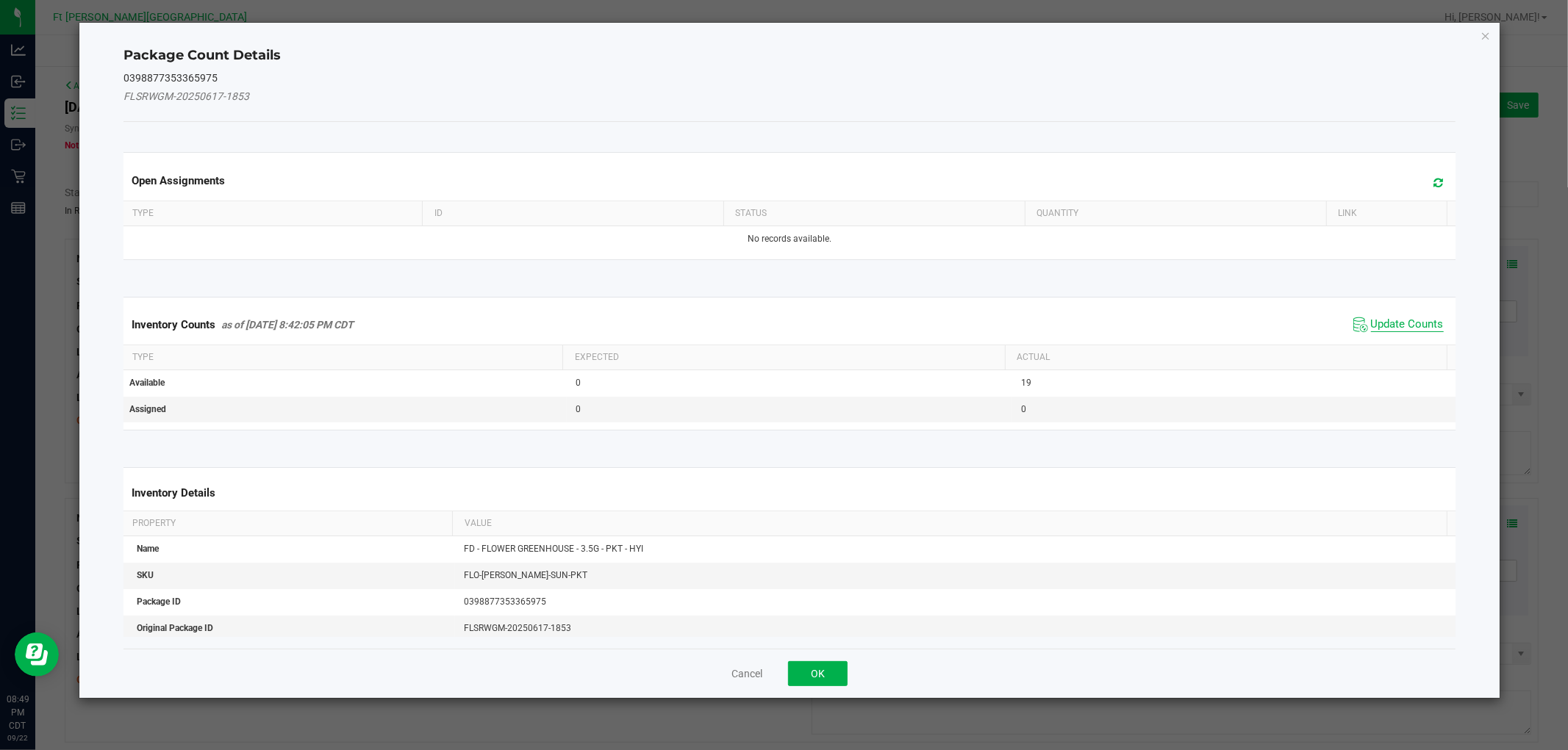
click at [782, 320] on span "Update Counts" at bounding box center [1407, 324] width 73 height 14
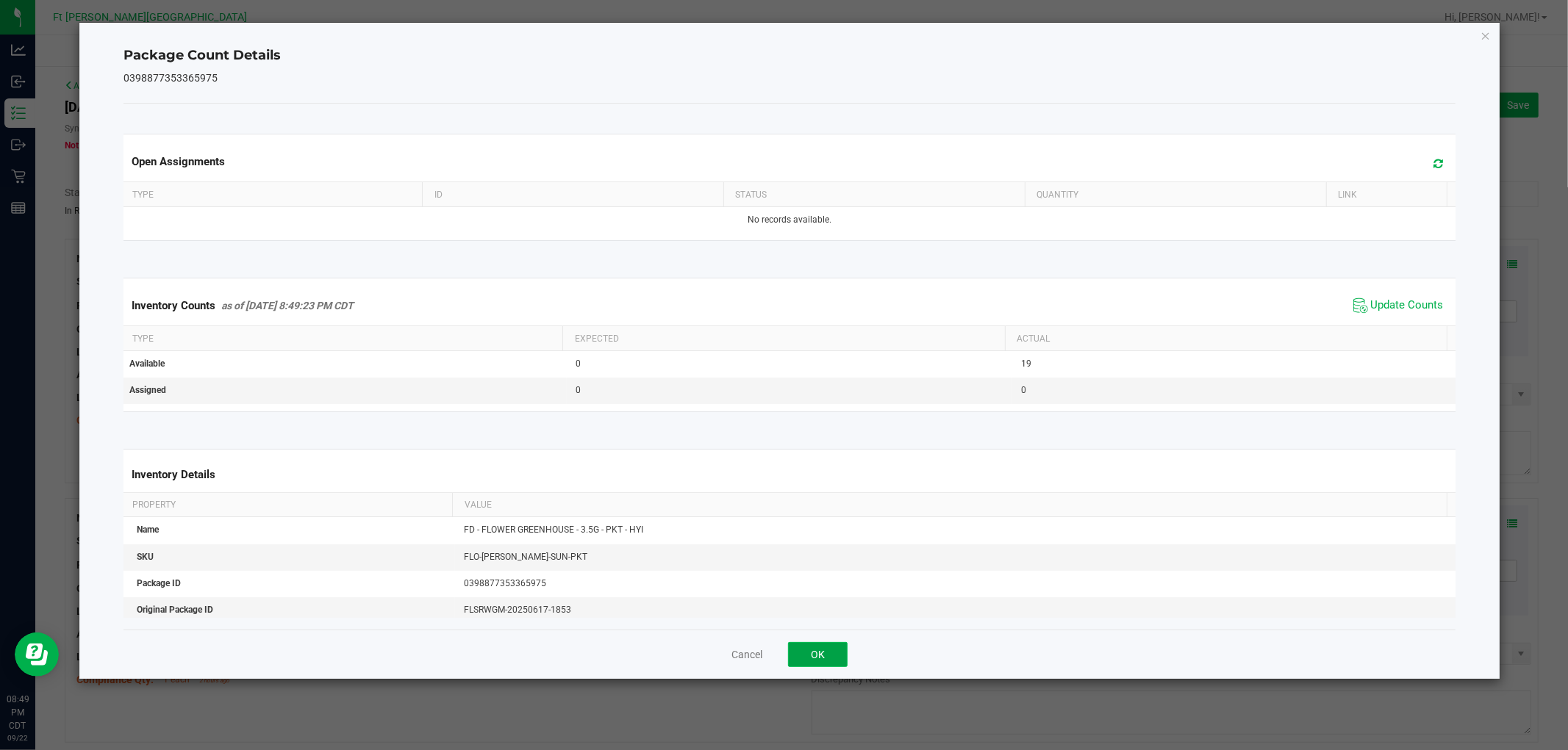
click at [782, 647] on button "OK" at bounding box center [818, 654] width 59 height 25
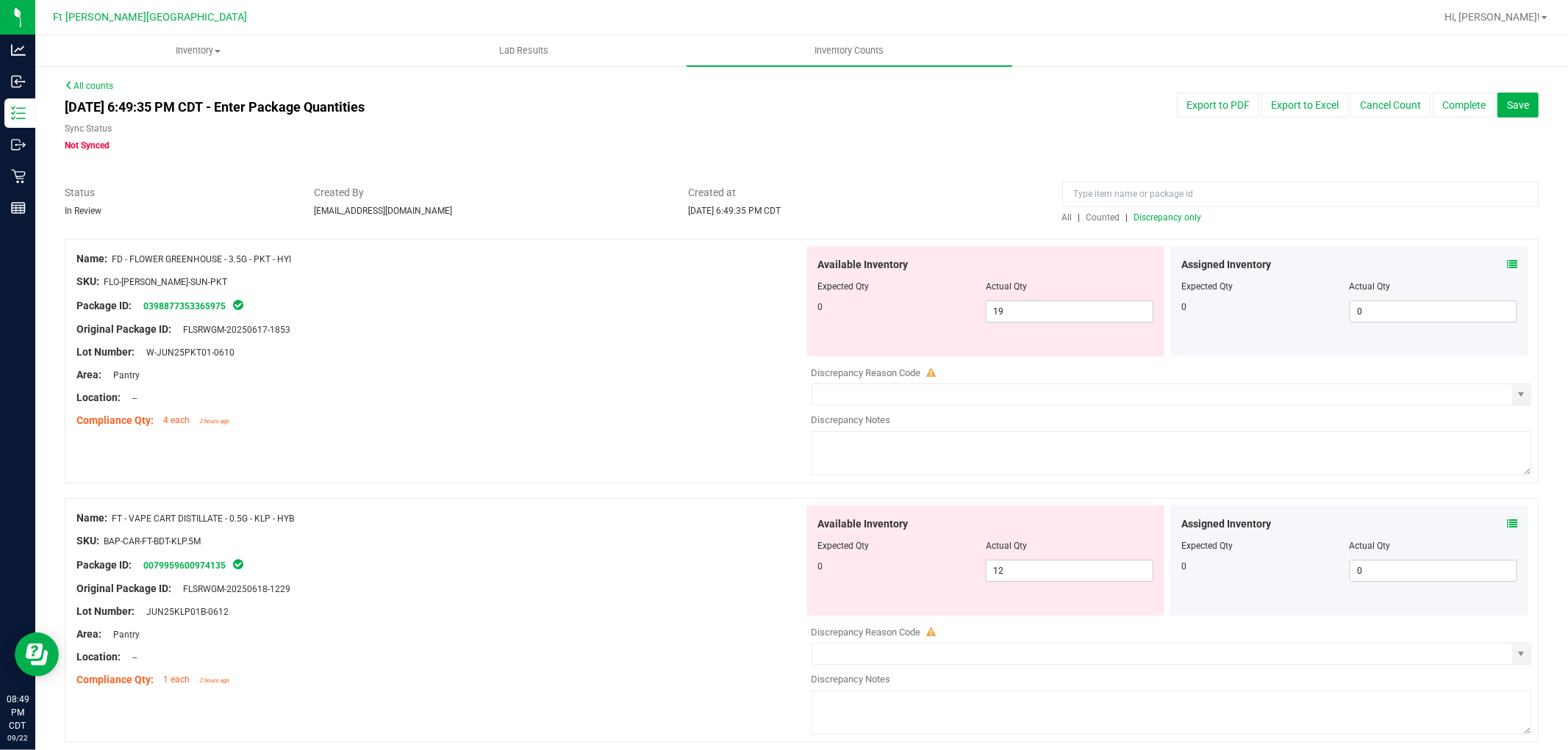
click at [688, 357] on div "Lot Number: W-JUN25PKT01-0610" at bounding box center [440, 352] width 728 height 15
click at [782, 308] on span "19 19" at bounding box center [1069, 311] width 168 height 22
click at [782, 308] on input "19" at bounding box center [1069, 312] width 166 height 21
type input "0"
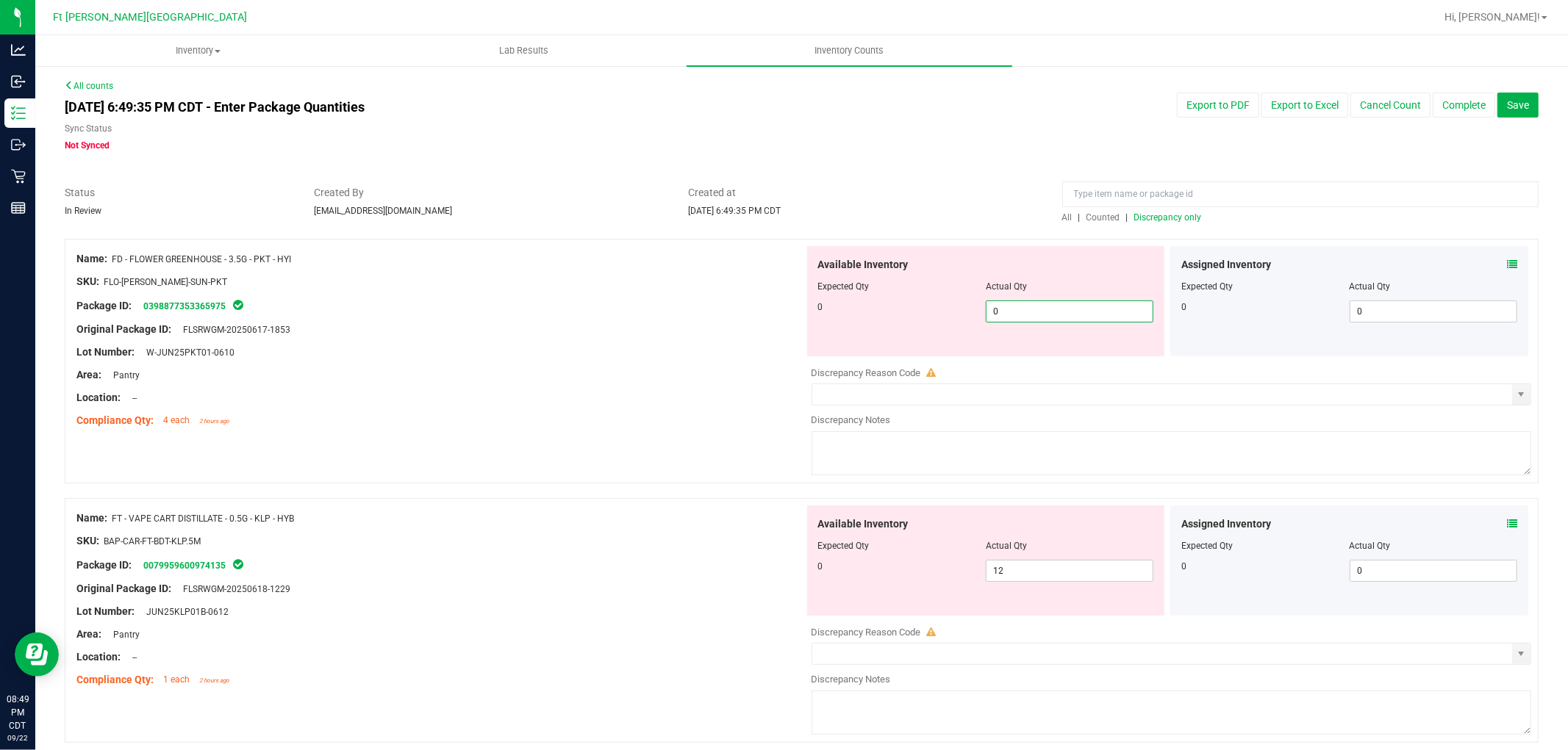
click at [614, 309] on div "Package ID: 0398877353365975" at bounding box center [440, 306] width 728 height 18
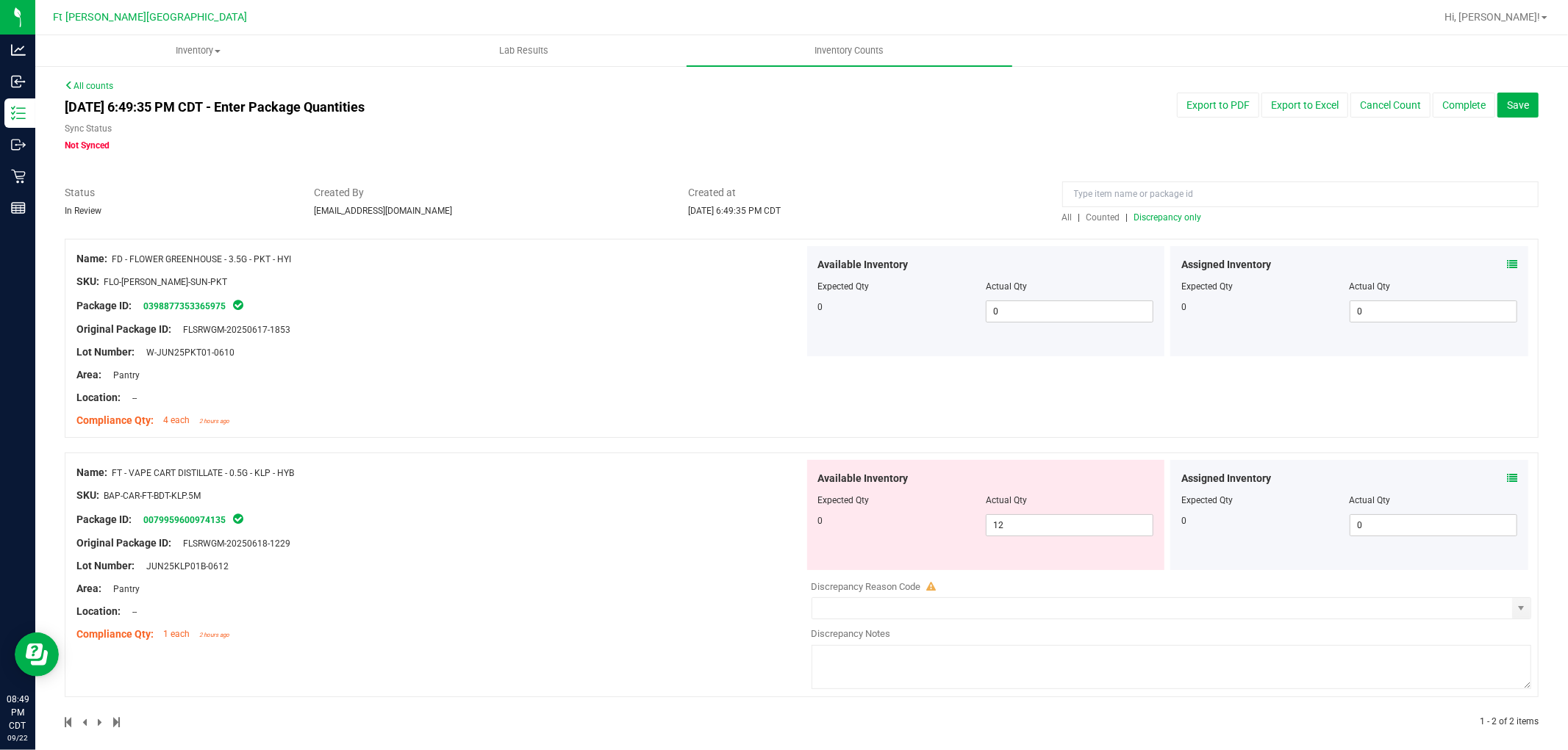
click at [782, 214] on span "Discrepancy only" at bounding box center [1168, 218] width 67 height 10
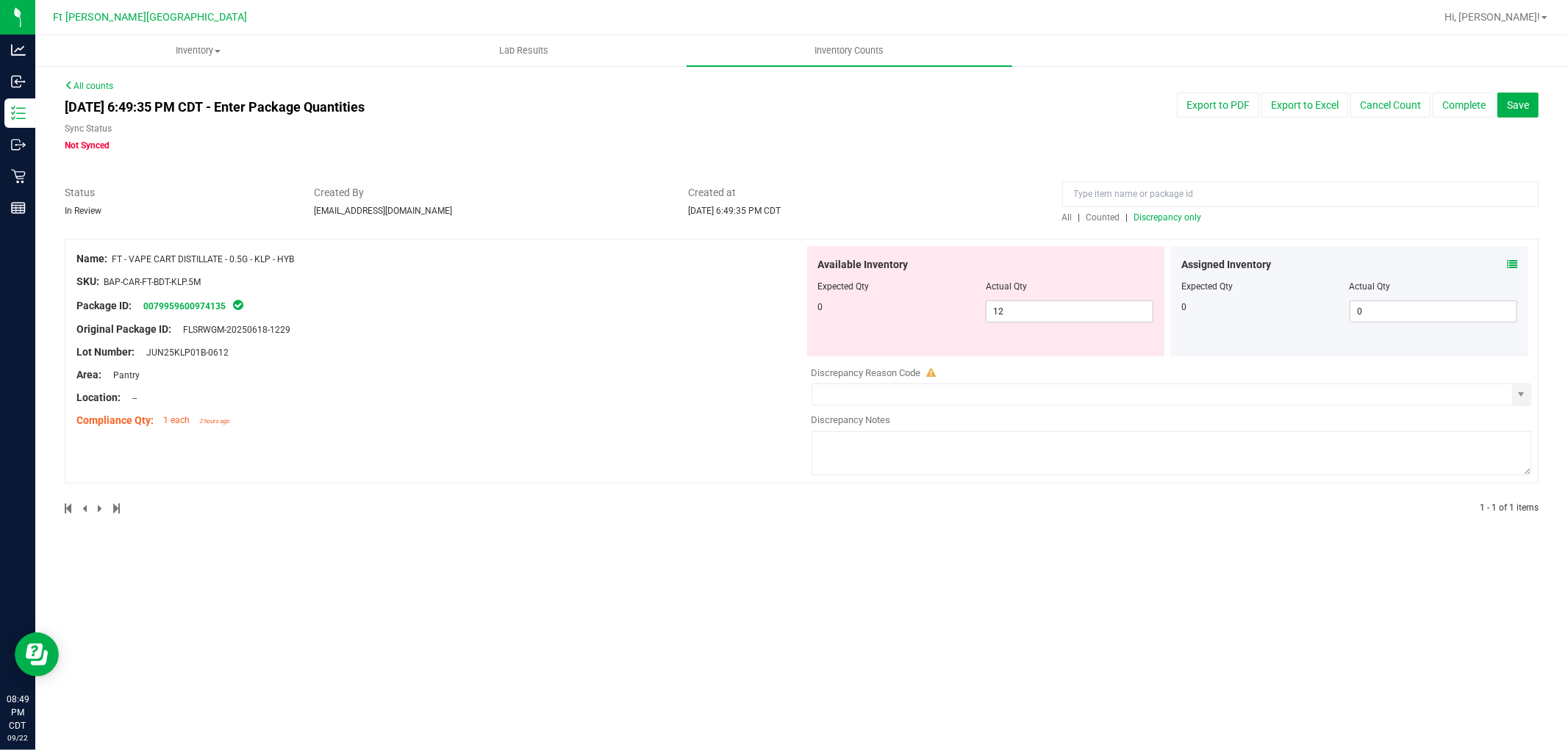
drag, startPoint x: 114, startPoint y: 259, endPoint x: 292, endPoint y: 256, distance: 178.0
click at [292, 256] on span "FT - VAPE CART DISTILLATE - 0.5G - KLP - HYB" at bounding box center [202, 259] width 182 height 10
copy span "FT - VAPE CART DISTILLATE - 0.5G - KLP - HYB"
click at [782, 310] on span "12 12" at bounding box center [1069, 311] width 168 height 22
click at [782, 310] on input "12" at bounding box center [1069, 312] width 166 height 21
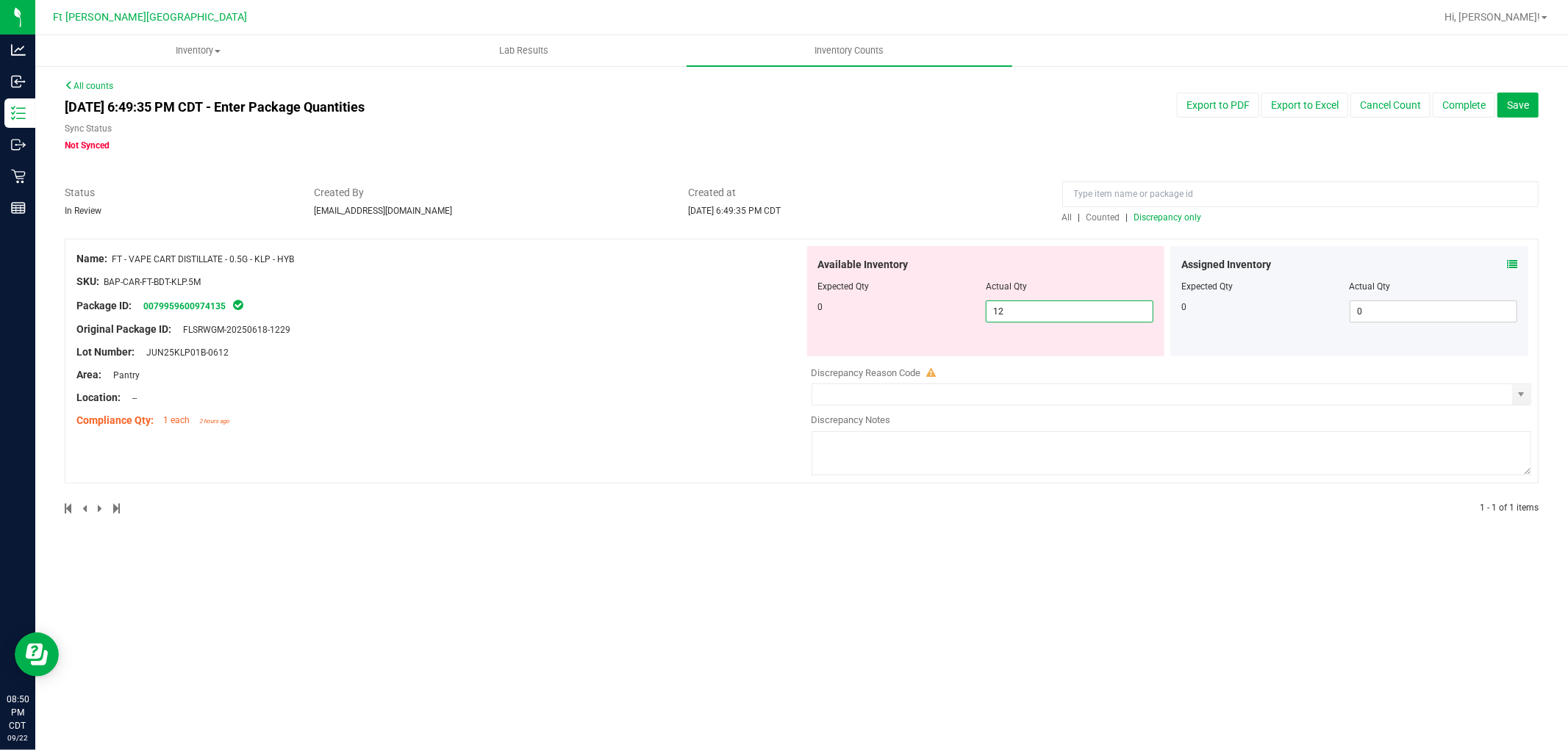
type input "0"
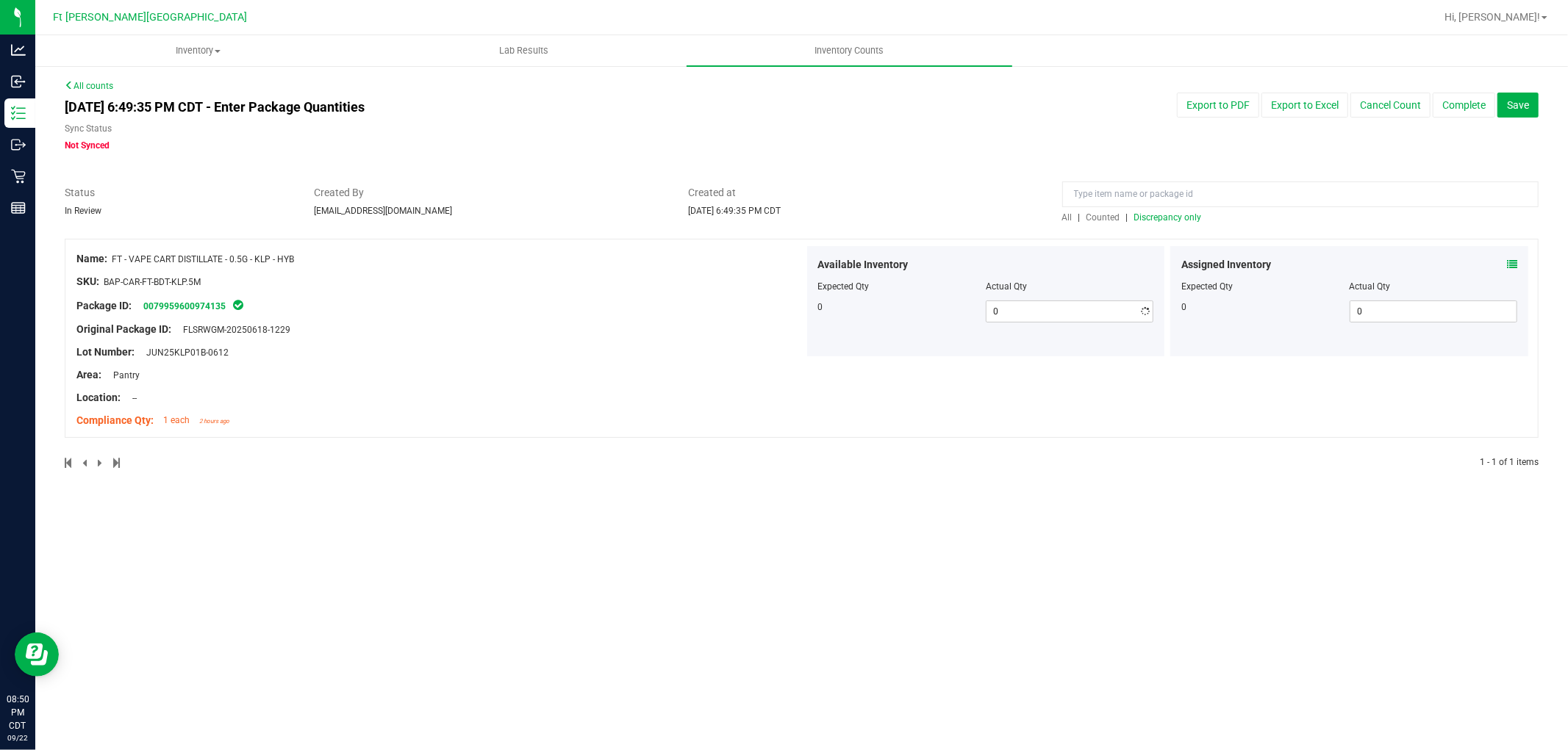
click at [733, 356] on div "Lot Number: JUN25KLP01B-0612" at bounding box center [440, 352] width 728 height 15
click at [782, 217] on span "Discrepancy only" at bounding box center [1168, 218] width 67 height 10
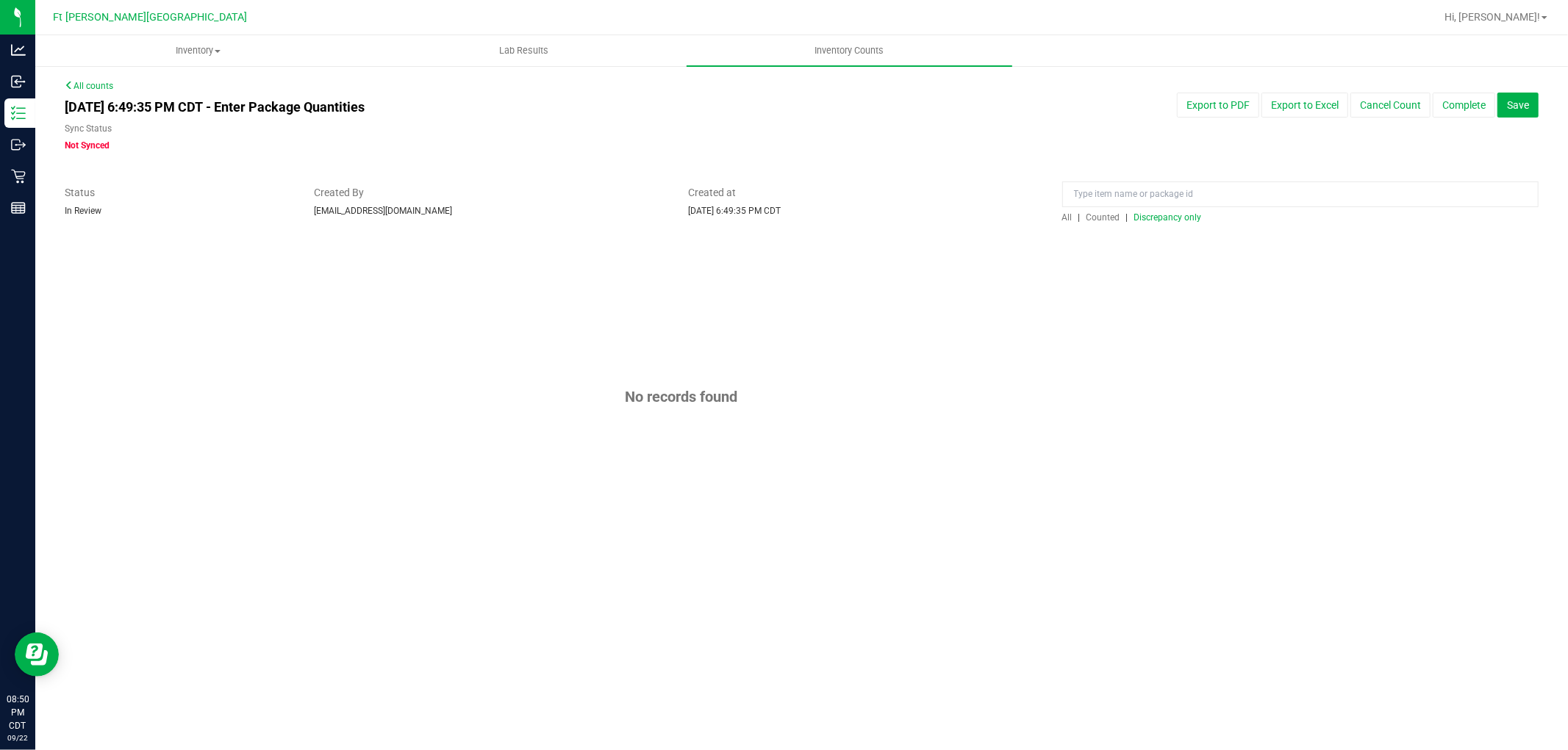
click at [782, 215] on span "Counted" at bounding box center [1104, 218] width 34 height 10
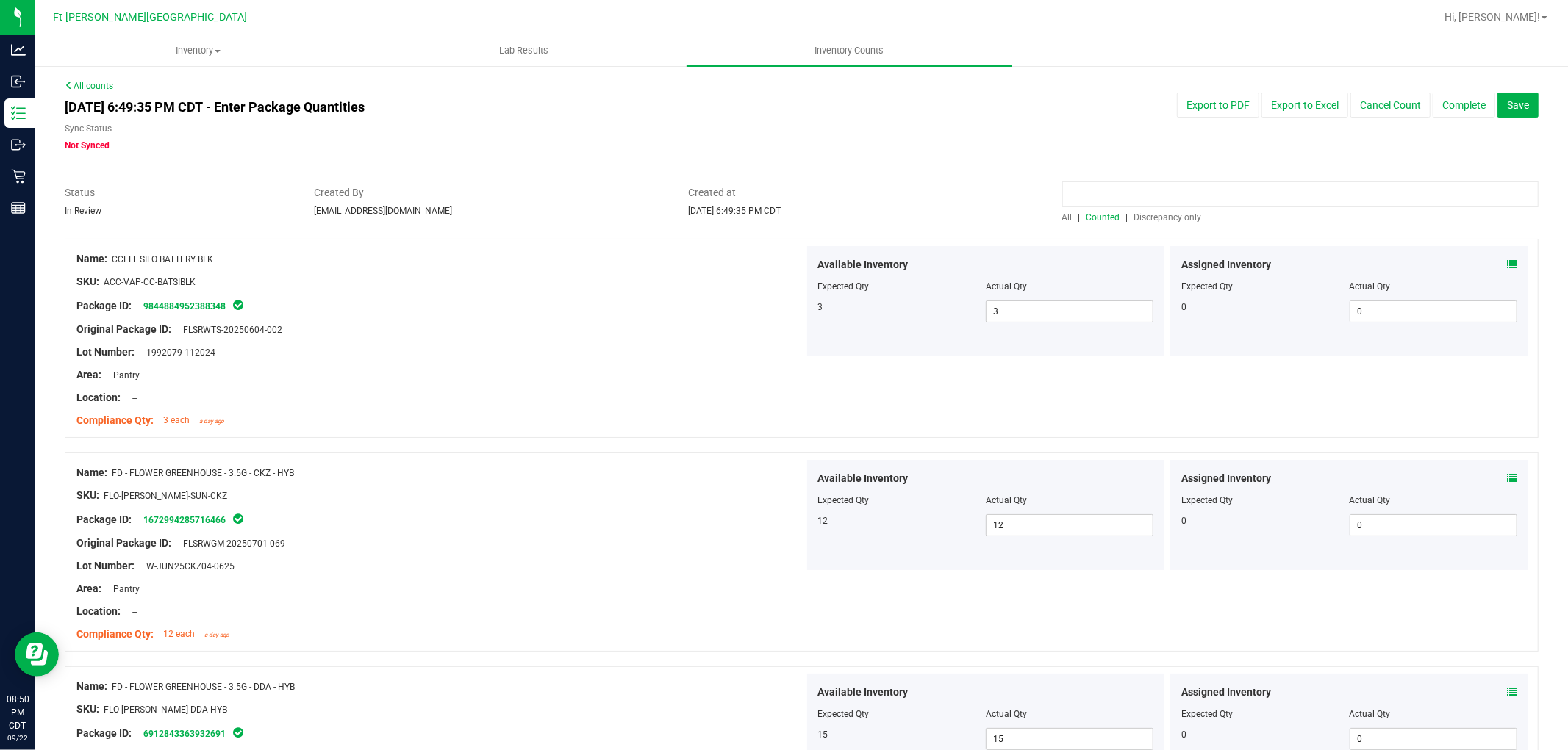
click at [782, 194] on input at bounding box center [1301, 194] width 476 height 26
paste input "FT - VAPE CART DISTILLATE - 0.5G - KLP - HYB"
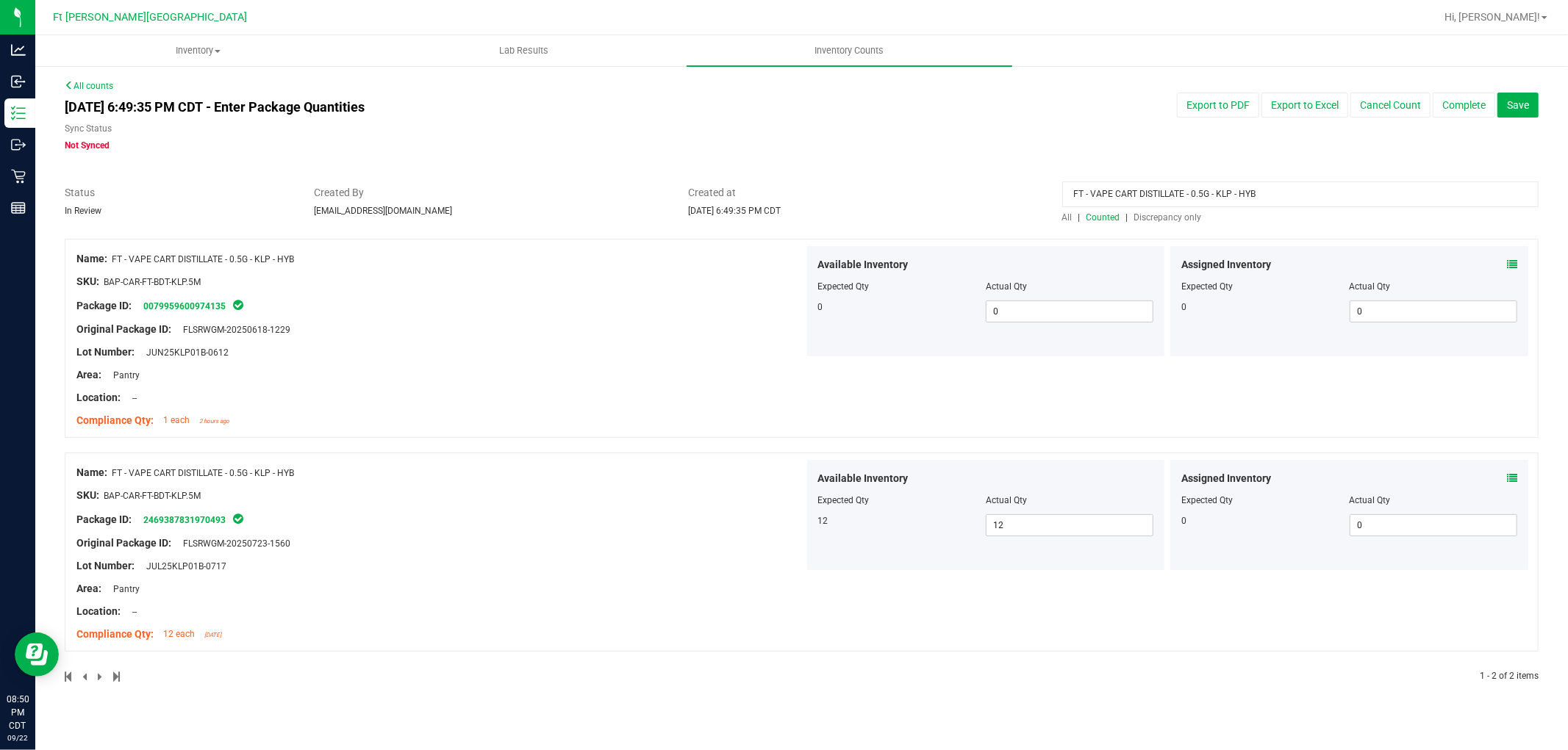
click at [782, 191] on input "FT - VAPE CART DISTILLATE - 0.5G - KLP - HYB" at bounding box center [1301, 194] width 476 height 26
type input "brz"
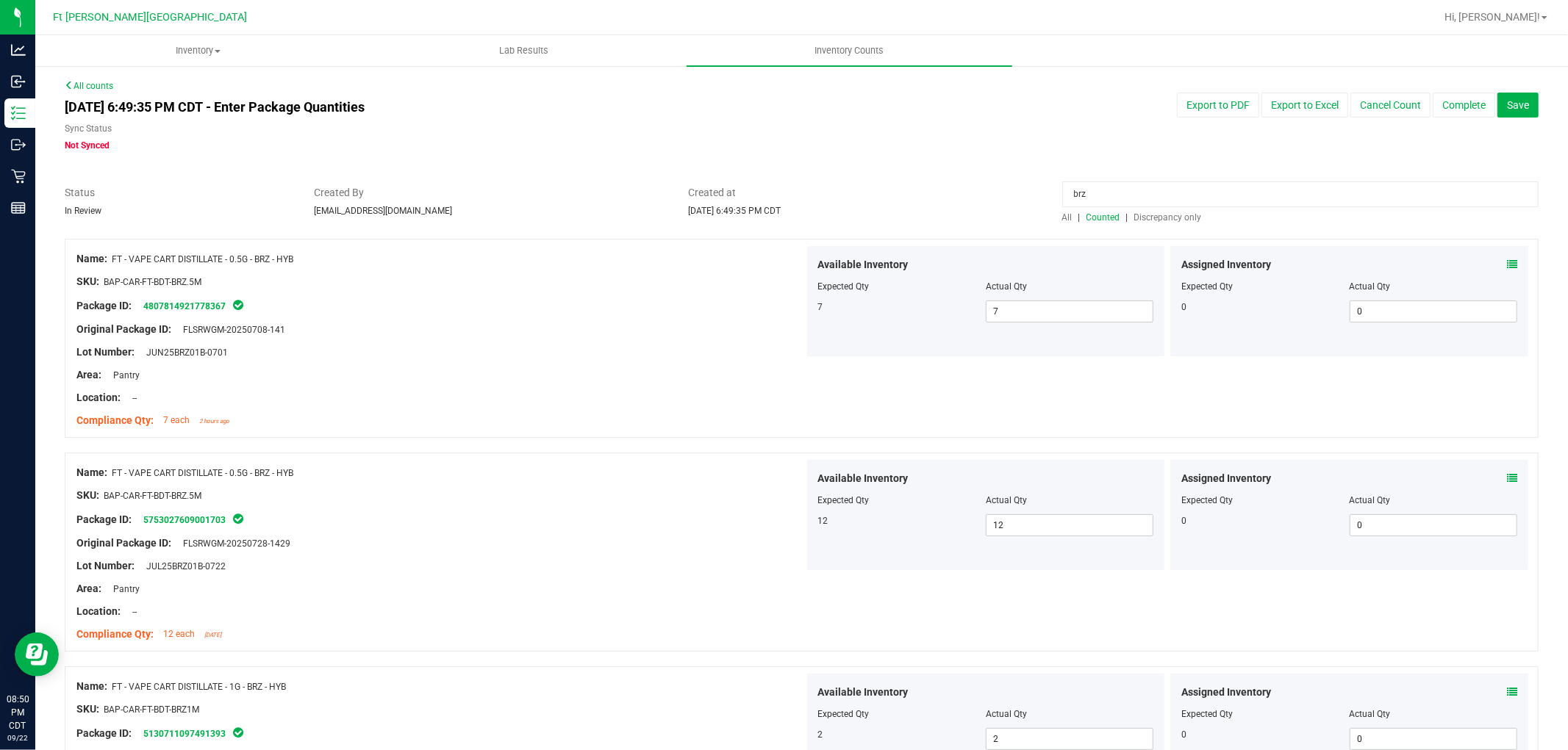
click at [782, 194] on input "brz" at bounding box center [1301, 194] width 476 height 26
type input "\"
click at [616, 351] on div "Lot Number: W-JUN25PKT01-0610" at bounding box center [440, 352] width 728 height 15
click at [782, 194] on input "pkt" at bounding box center [1301, 194] width 476 height 26
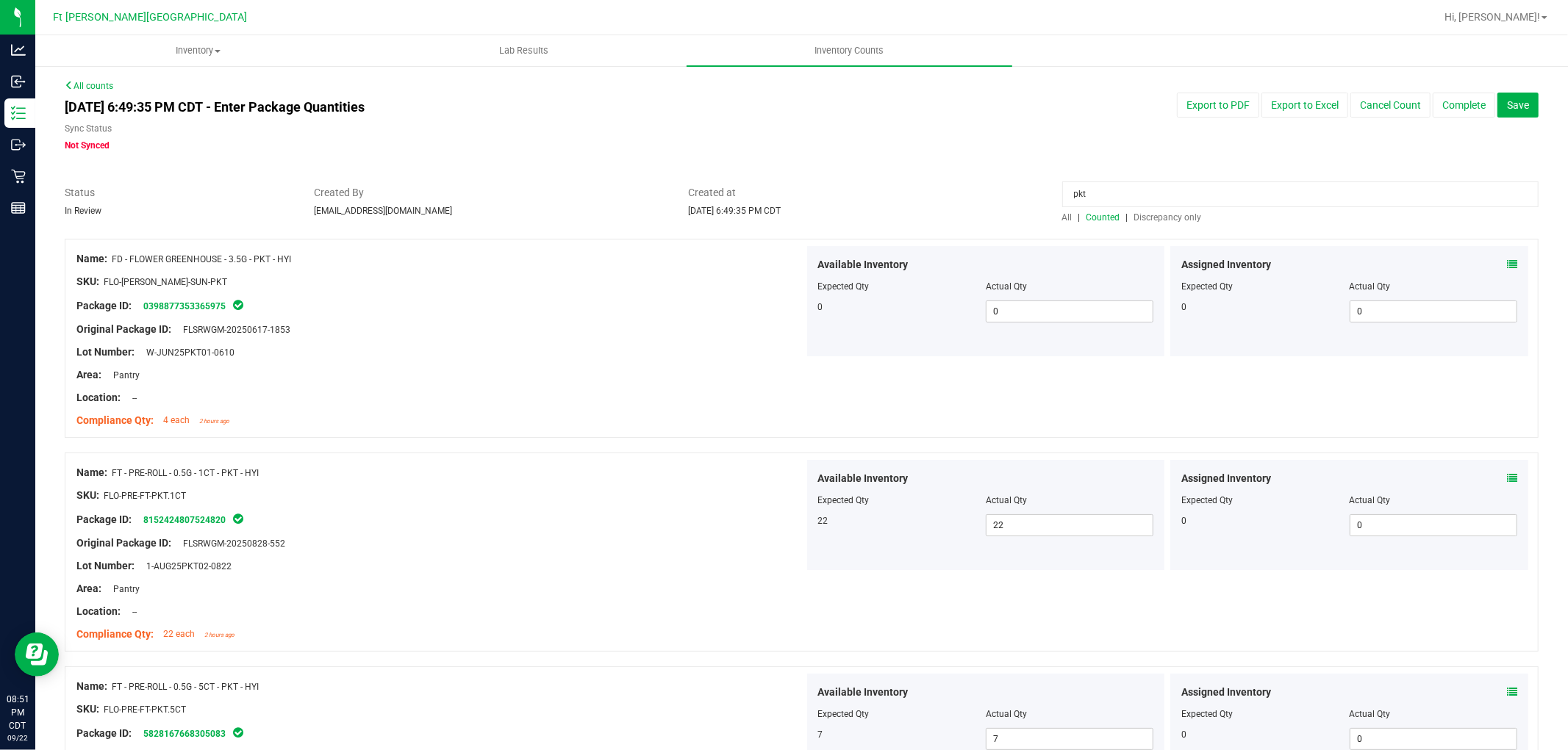
click at [782, 194] on input "pkt" at bounding box center [1301, 194] width 476 height 26
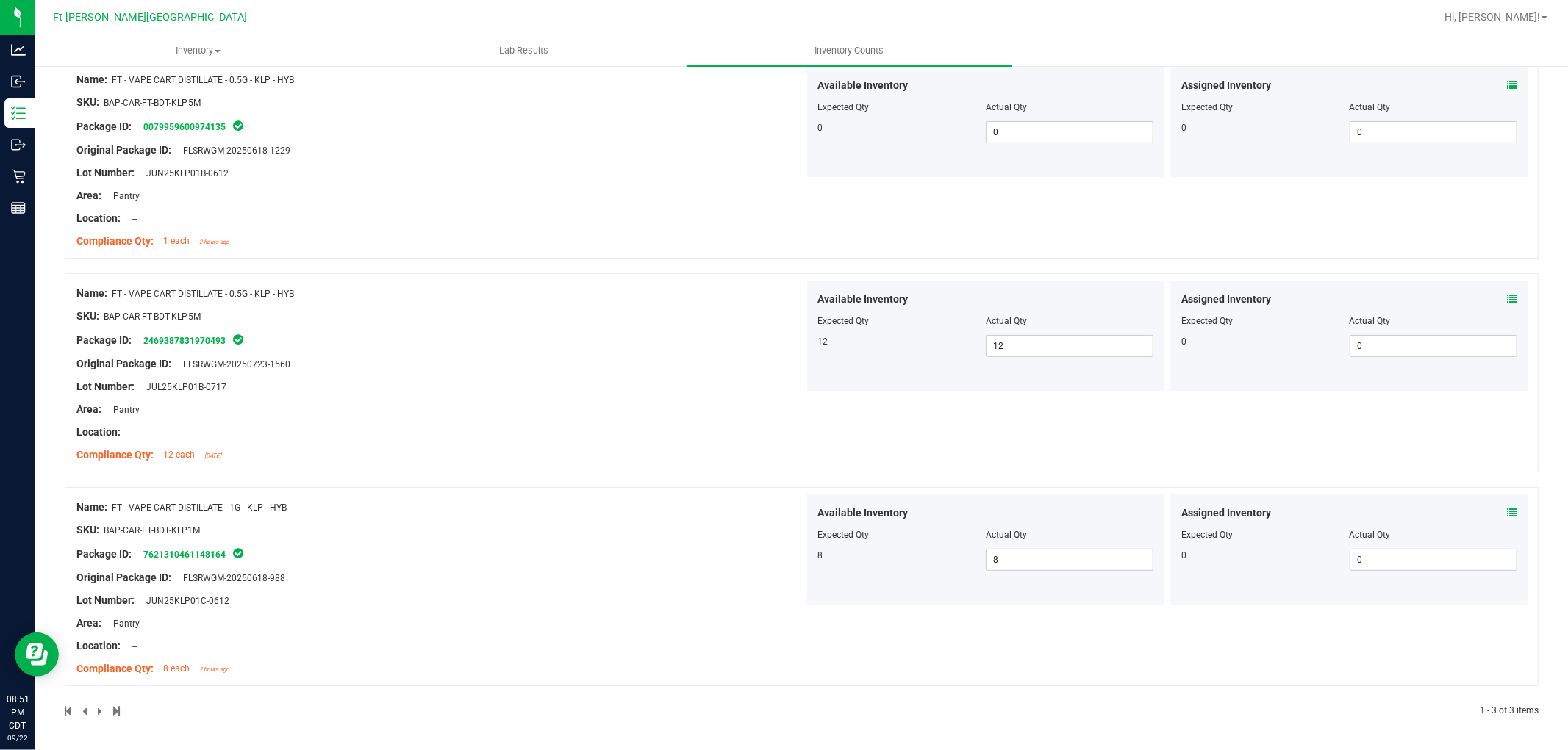
scroll to position [17, 0]
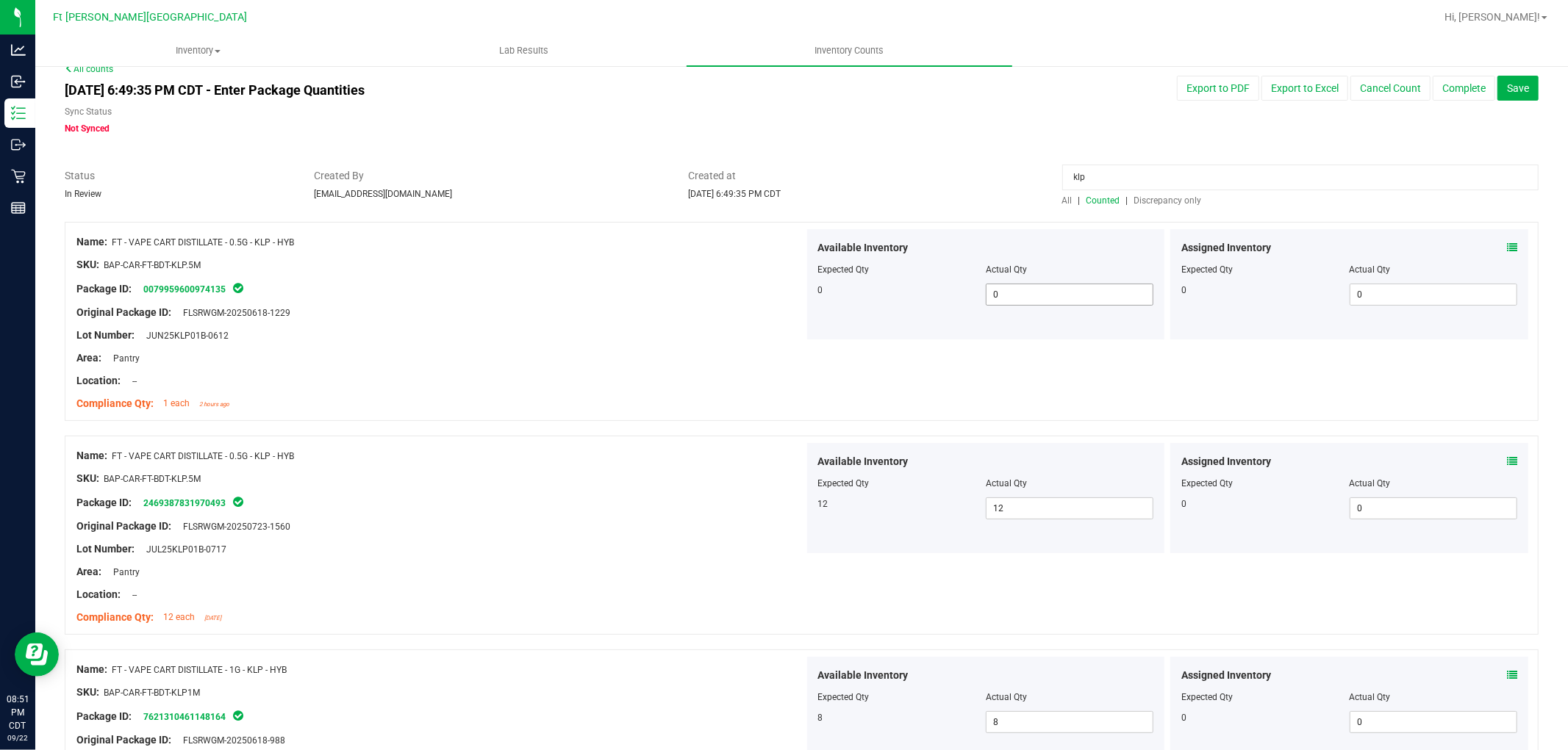
drag, startPoint x: 876, startPoint y: 393, endPoint x: 1003, endPoint y: 303, distance: 155.7
click at [782, 384] on div "Name: FT - VAPE CART DISTILLATE - 0.5G - KLP - HYB SKU: BAP-CAR-FT-BDT-KLP.5M P…" at bounding box center [802, 321] width 1474 height 199
click at [782, 170] on input "klp" at bounding box center [1301, 177] width 476 height 26
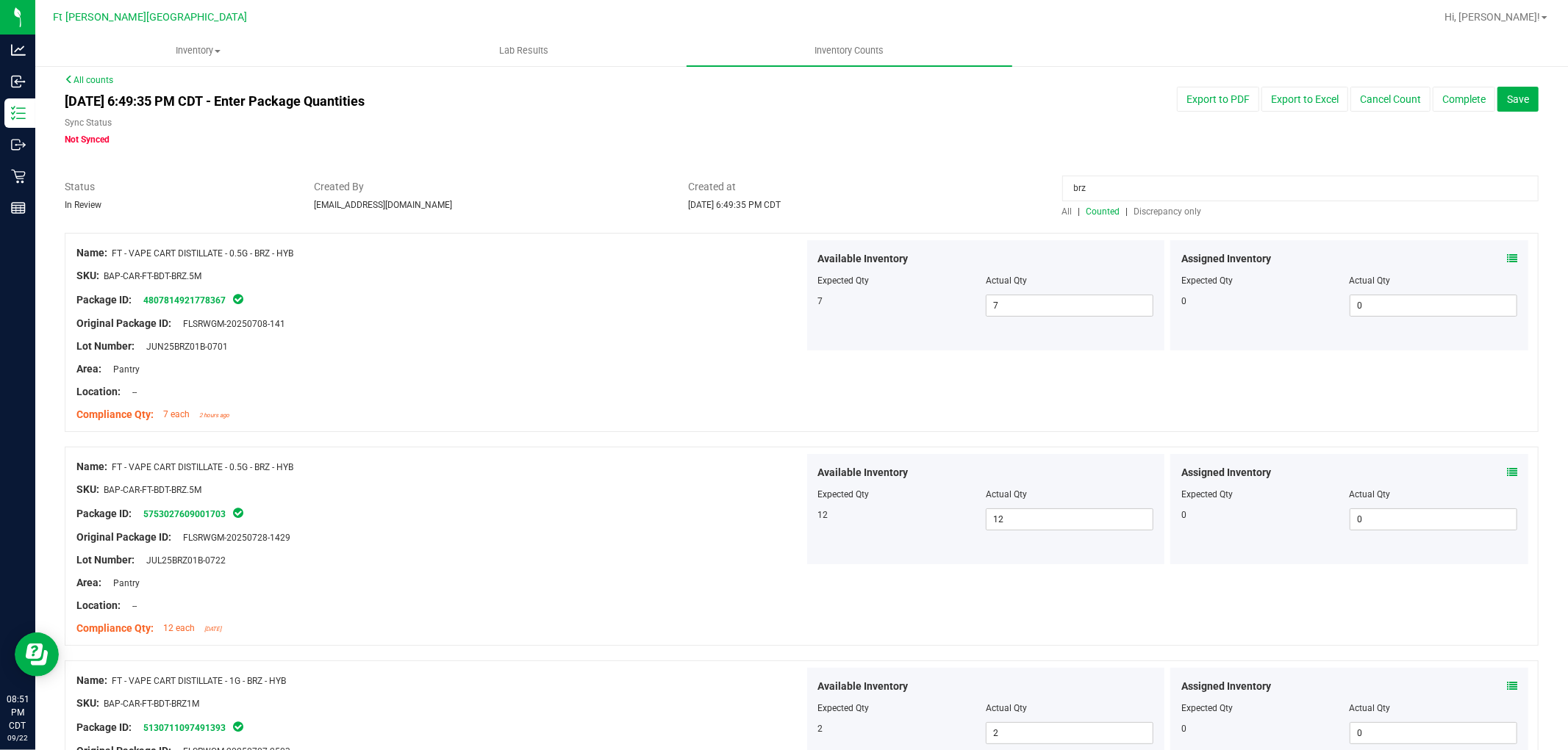
scroll to position [0, 0]
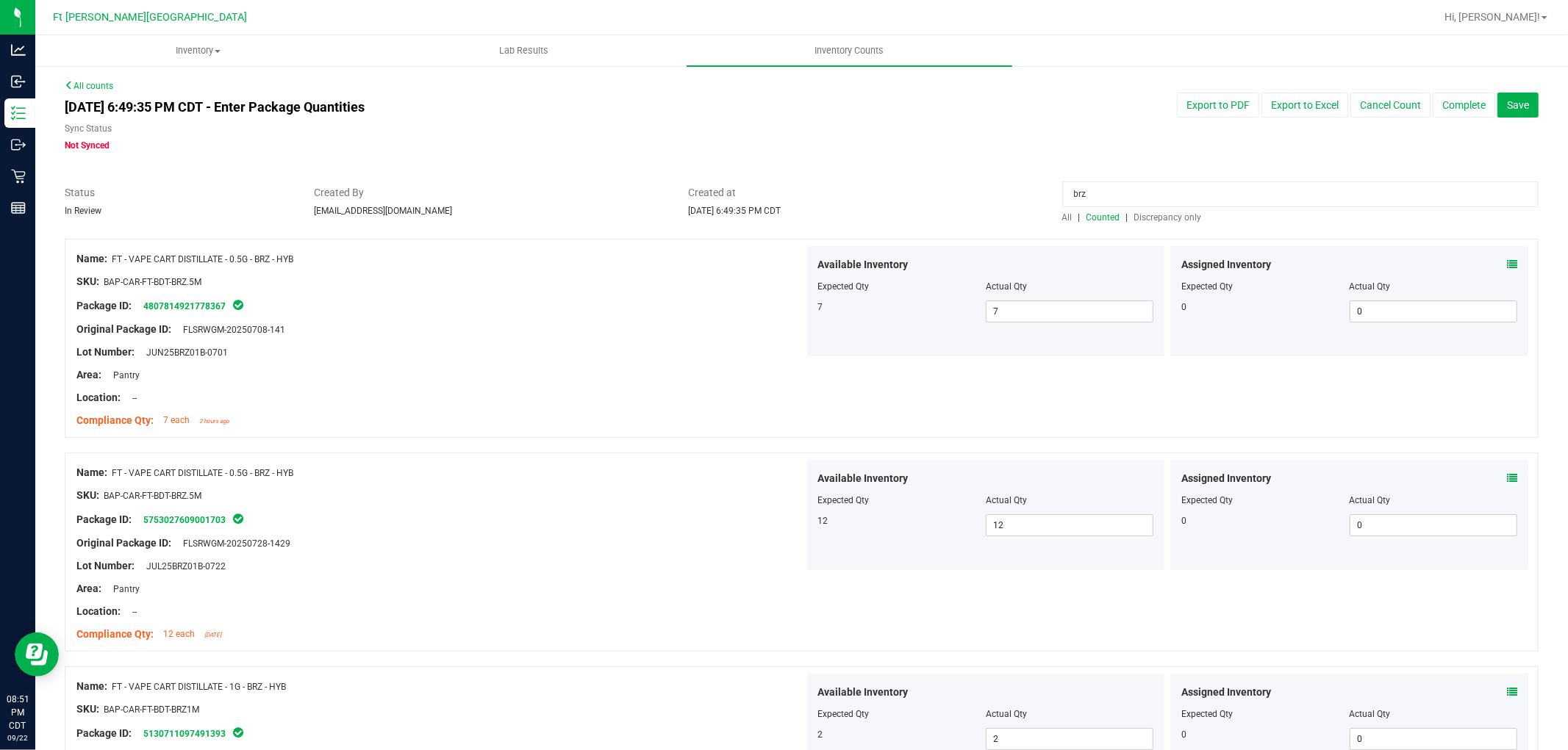
click at [782, 195] on input "brz" at bounding box center [1301, 194] width 476 height 26
type input "p"
click at [782, 191] on span "Created at" at bounding box center [864, 193] width 352 height 15
click at [782, 216] on span "Discrepancy only" at bounding box center [1168, 218] width 67 height 10
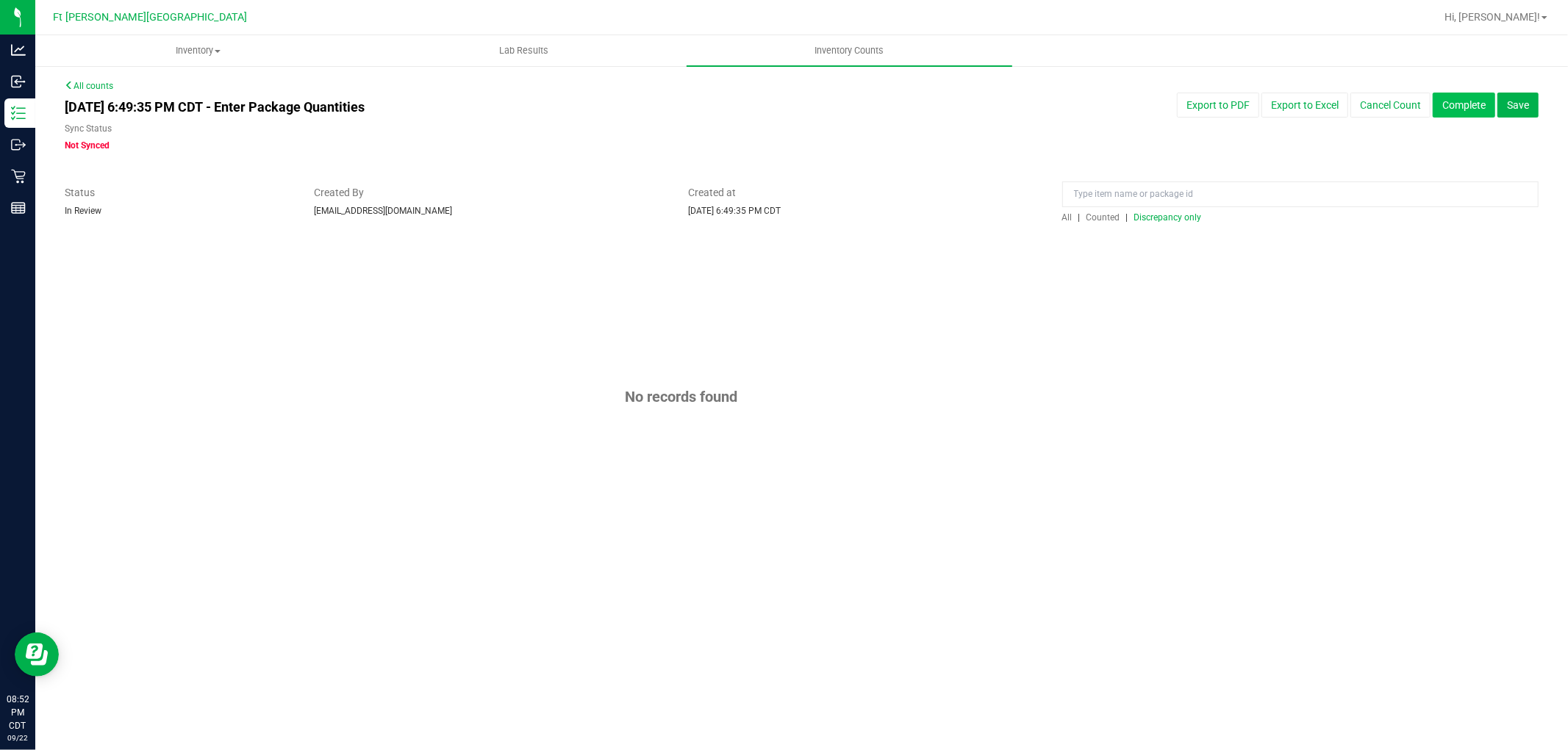
click at [782, 108] on button "Complete" at bounding box center [1464, 104] width 63 height 25
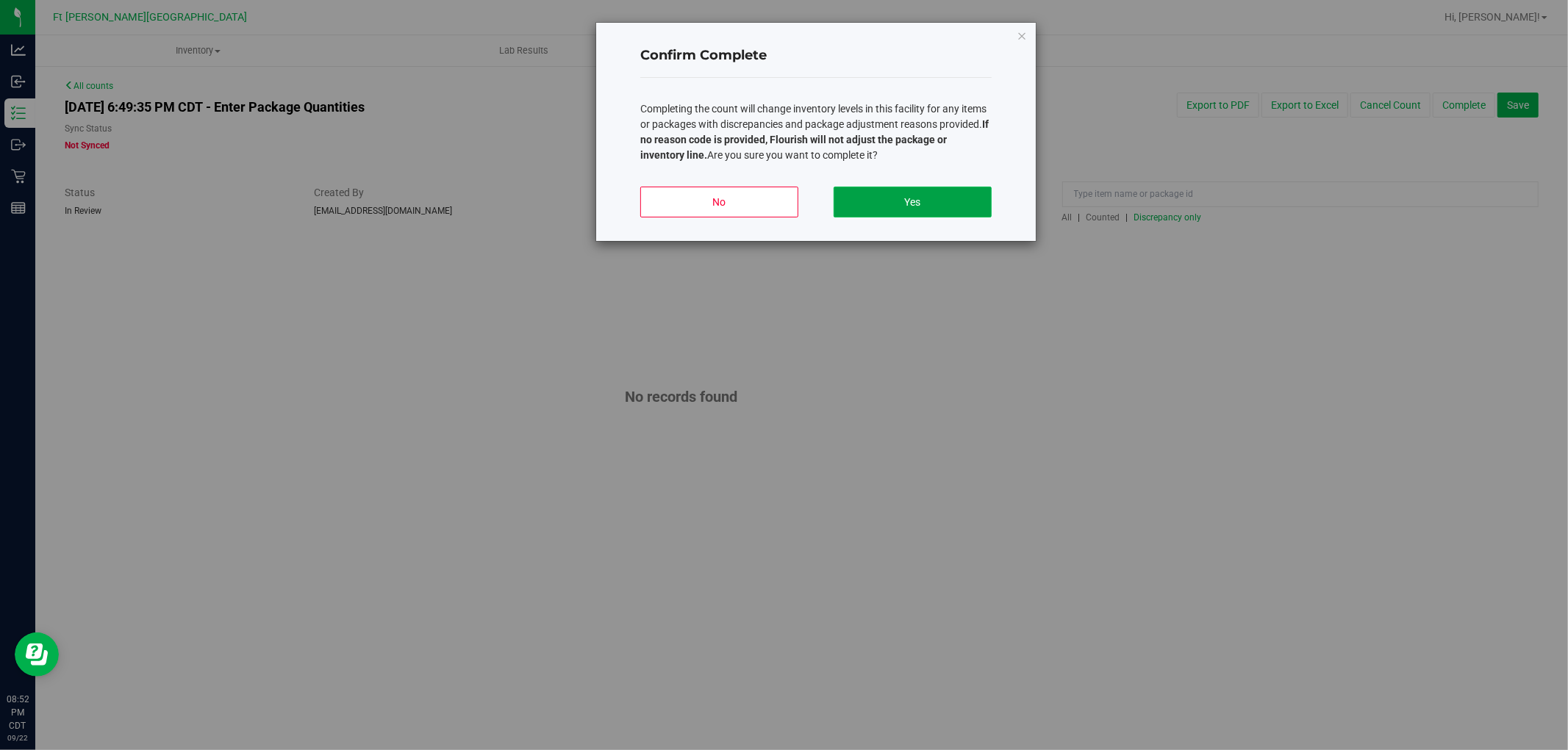
click at [782, 203] on button "Yes" at bounding box center [913, 202] width 158 height 31
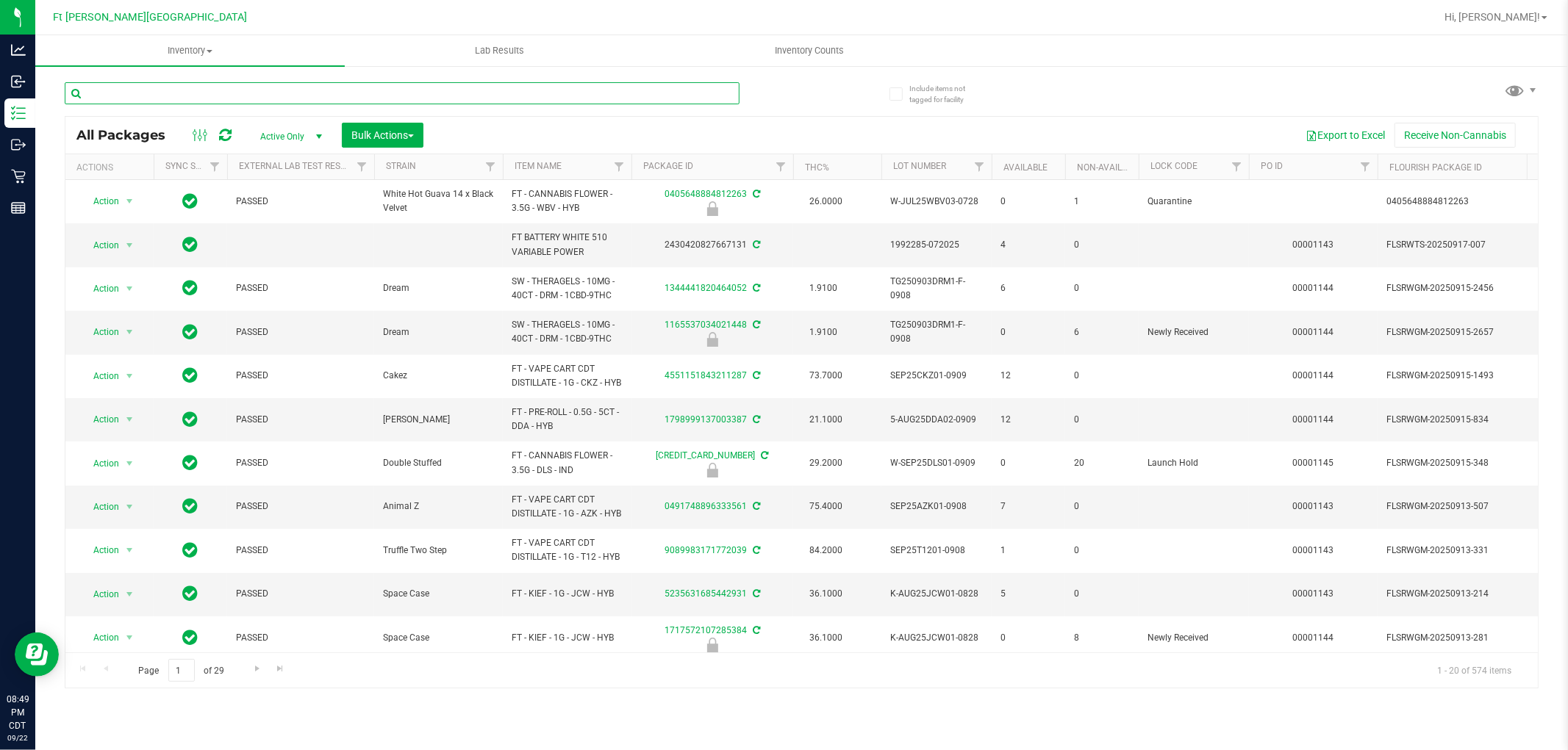
click at [324, 92] on input "text" at bounding box center [402, 93] width 675 height 22
paste input "FT - VAPE CART DISTILLATE - 0.5G - KLP - HYB"
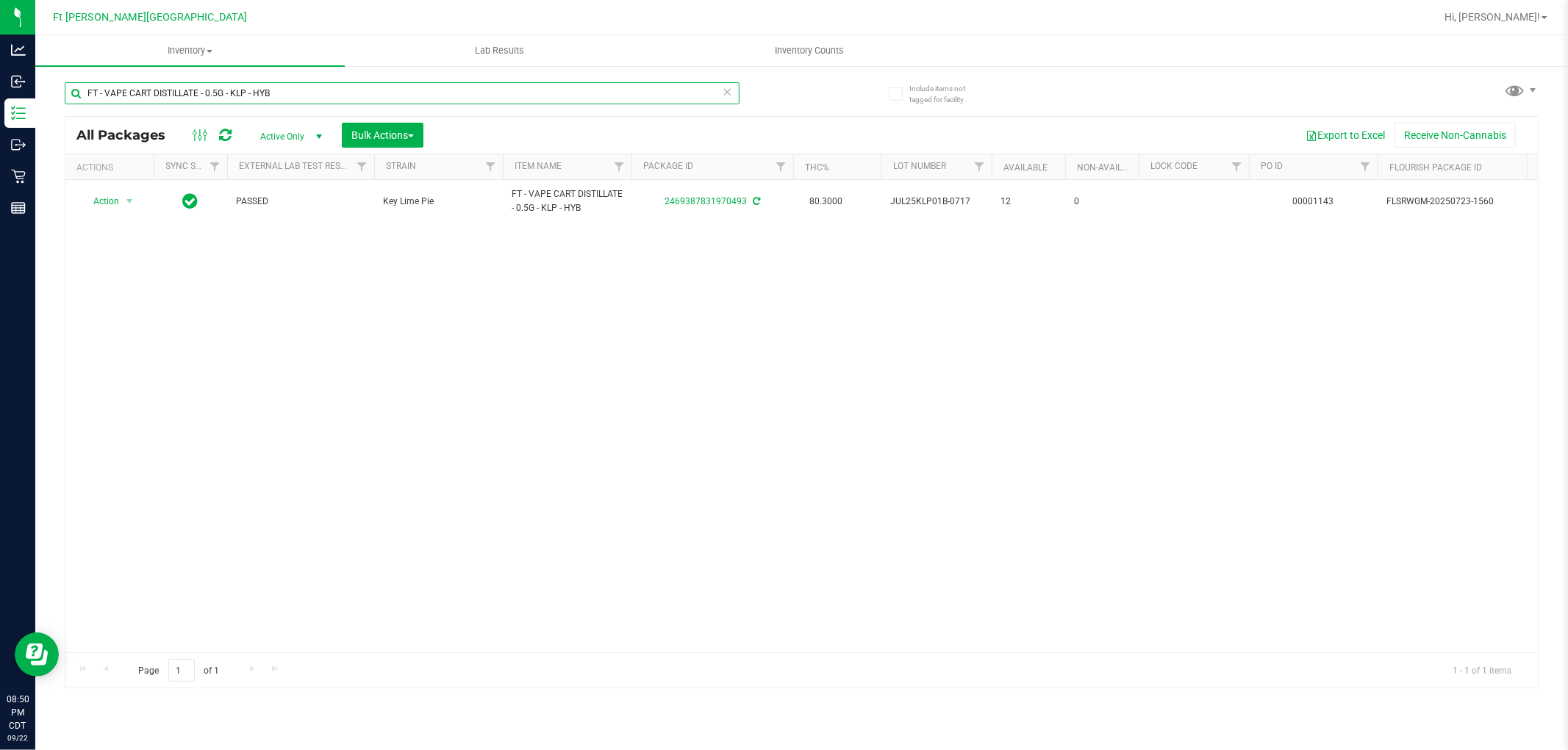
type input "FT - VAPE CART DISTILLATE - 0.5G - KLP - HYB"
click at [288, 129] on span "Active Only" at bounding box center [288, 137] width 81 height 21
click at [276, 223] on li "All" at bounding box center [287, 226] width 80 height 22
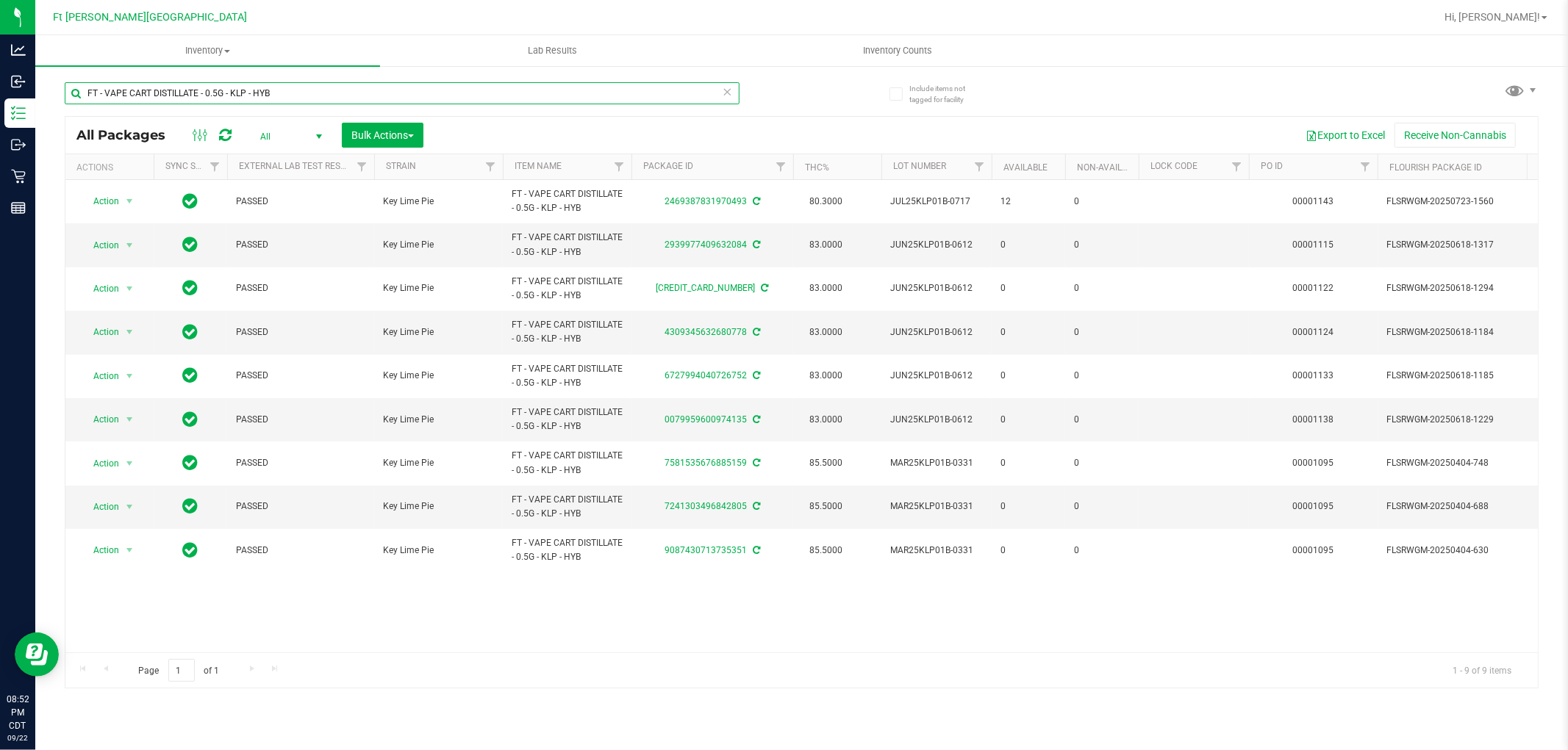
click at [290, 92] on input "FT - VAPE CART DISTILLATE - 0.5G - KLP - HYB" at bounding box center [402, 93] width 675 height 22
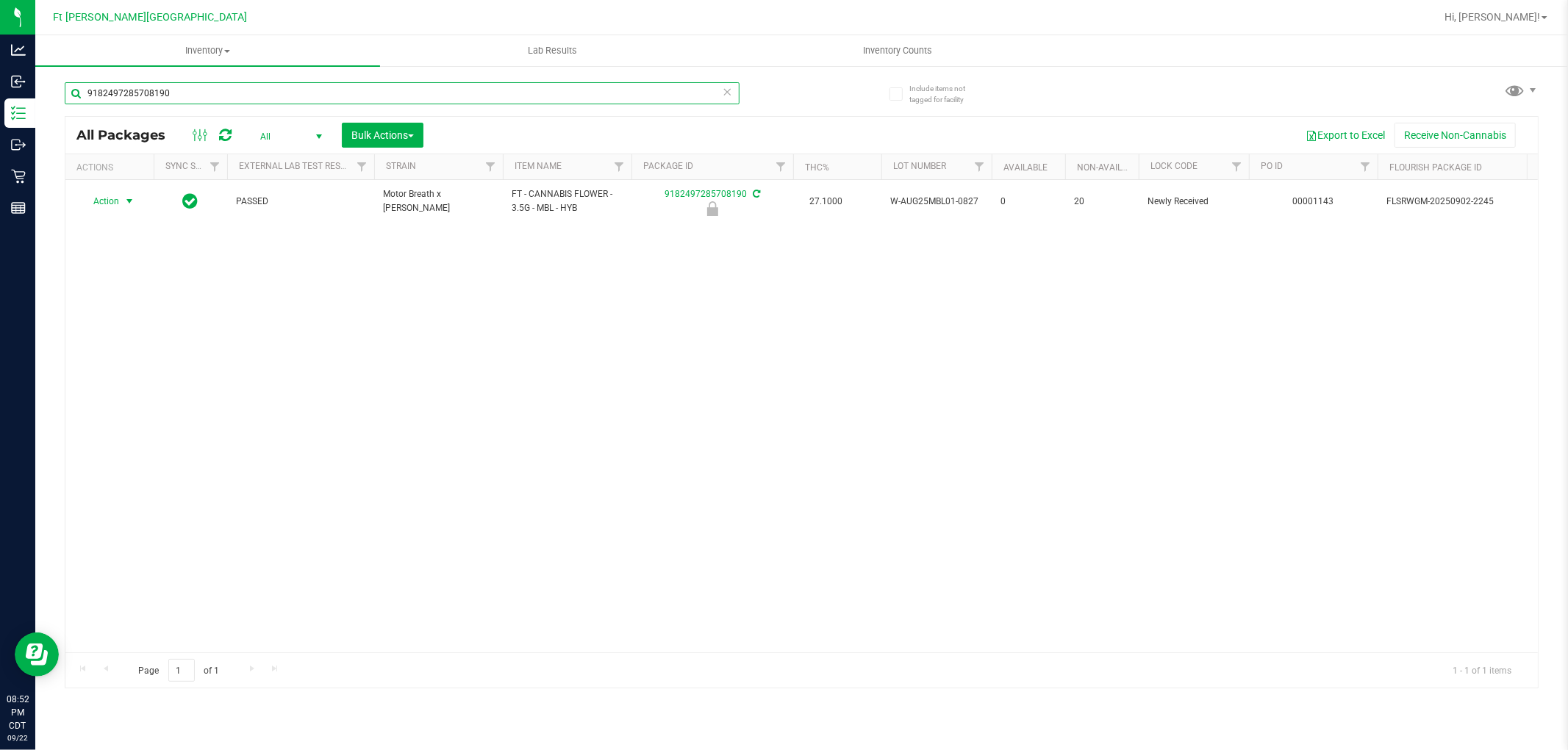
type input "9182497285708190"
click at [119, 202] on span "Action" at bounding box center [100, 202] width 39 height 21
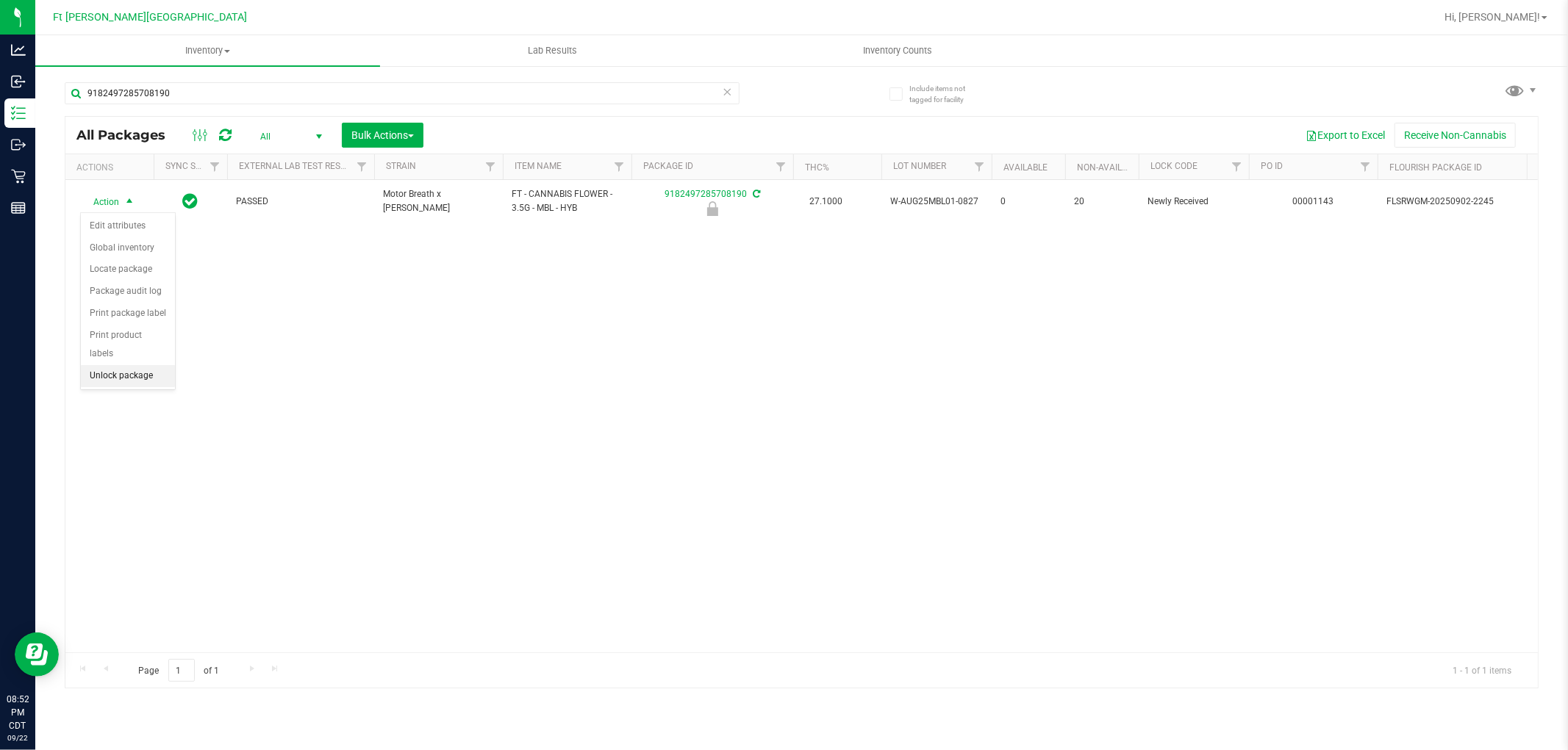
click at [152, 373] on li "Unlock package" at bounding box center [128, 376] width 94 height 22
click at [104, 202] on span "Action" at bounding box center [100, 202] width 39 height 21
click at [149, 373] on li "Print package label" at bounding box center [138, 379] width 114 height 22
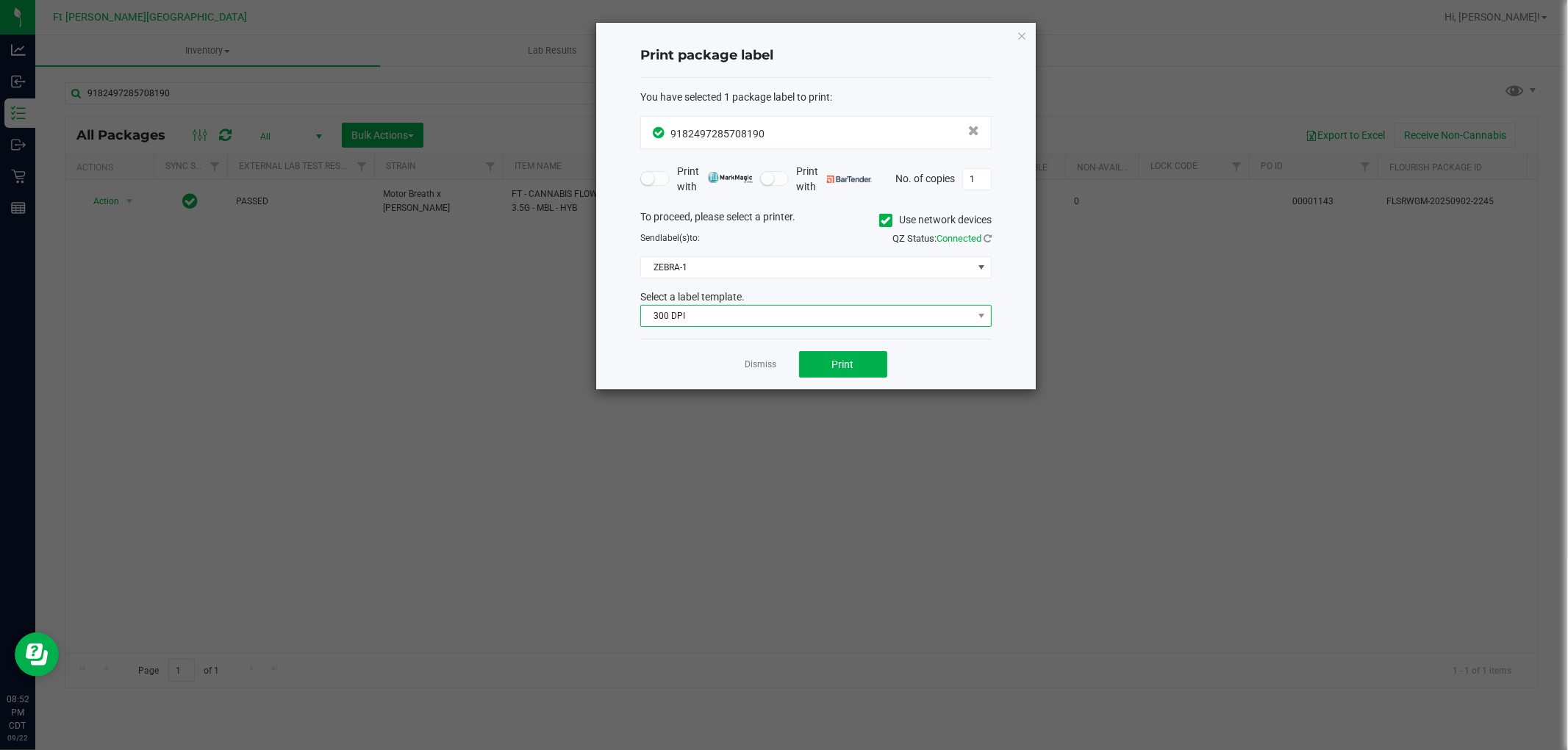
click at [687, 315] on span "300 DPI" at bounding box center [806, 316] width 332 height 21
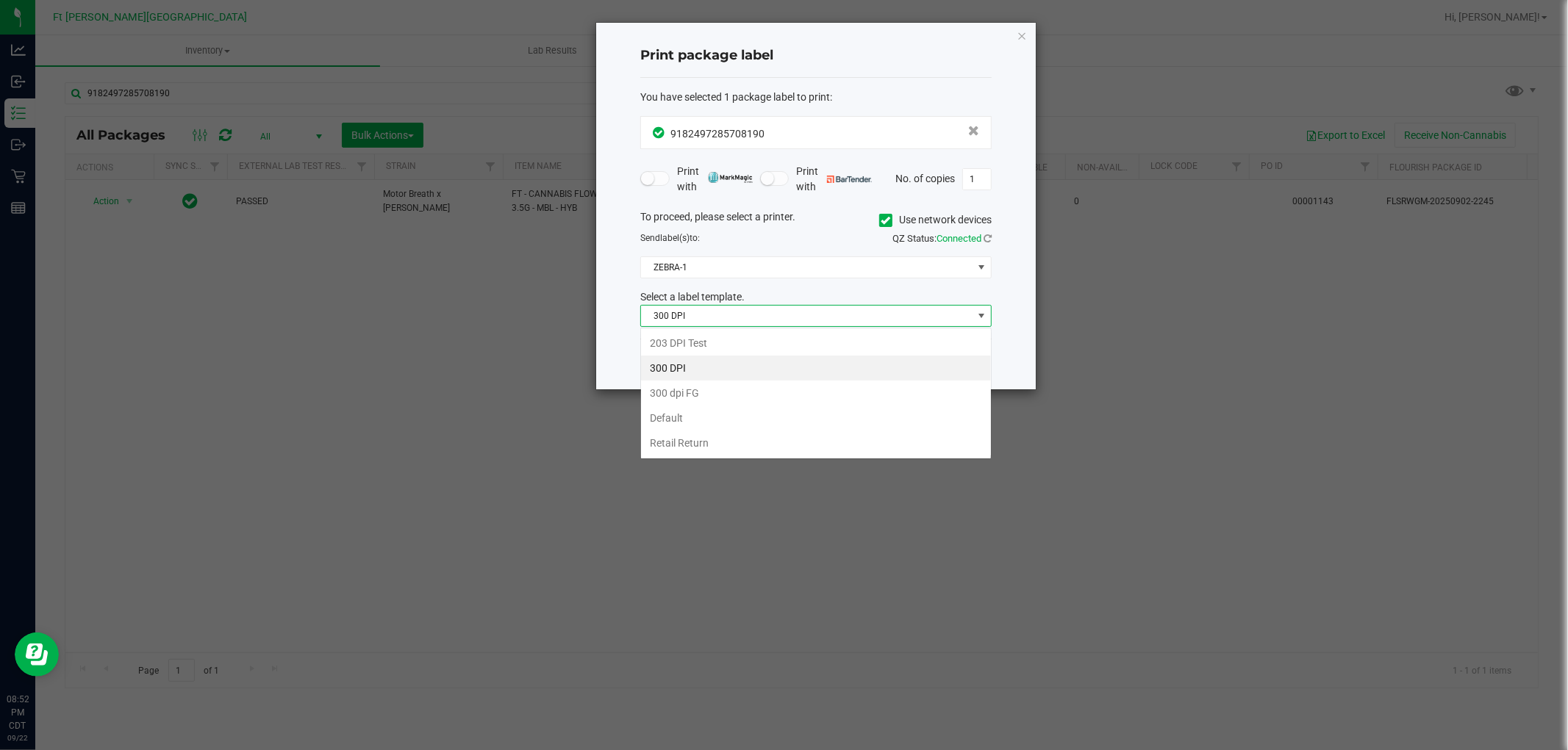
scroll to position [22, 351]
click at [692, 342] on li "203 DPI Test" at bounding box center [816, 343] width 350 height 25
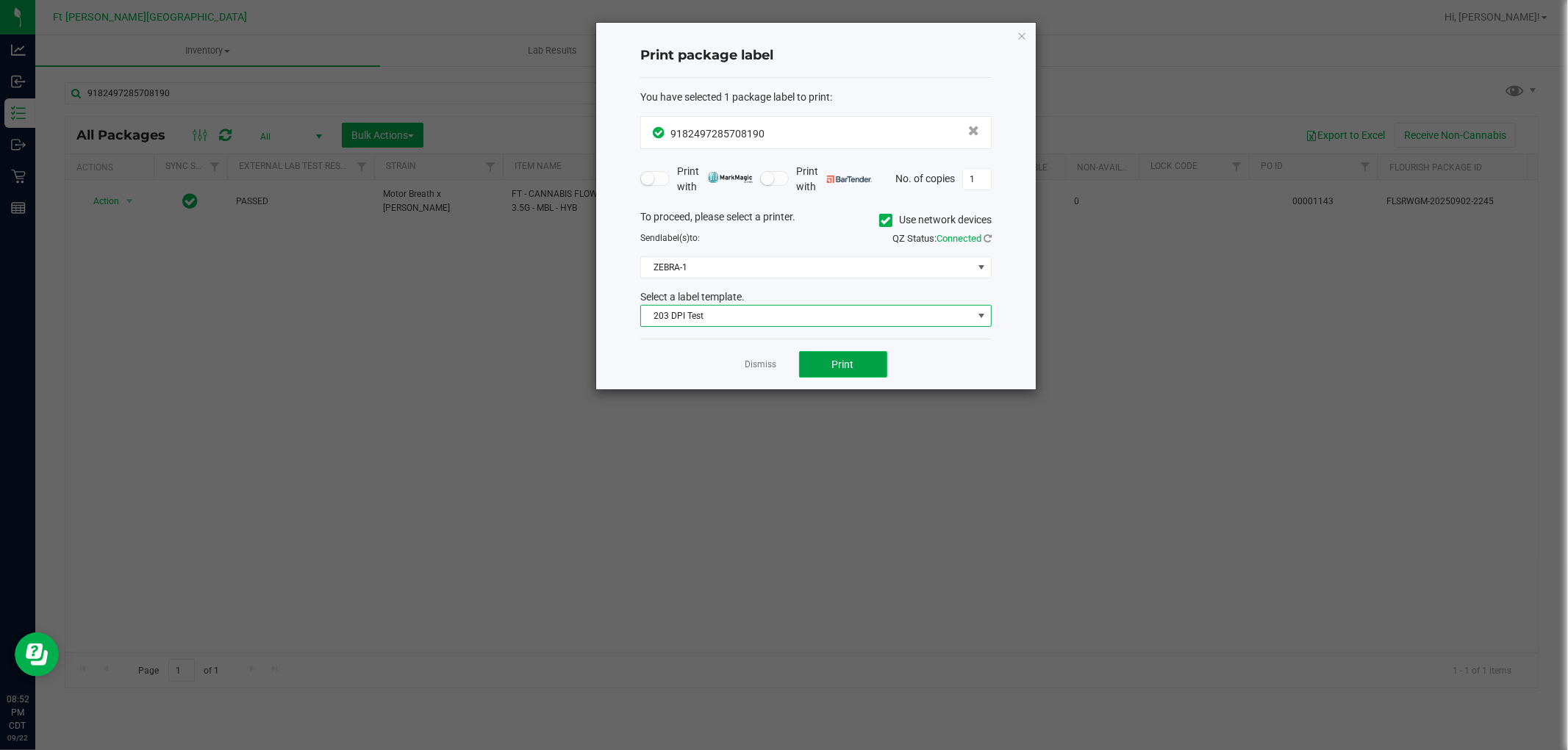
click at [835, 364] on span "Print" at bounding box center [843, 365] width 22 height 12
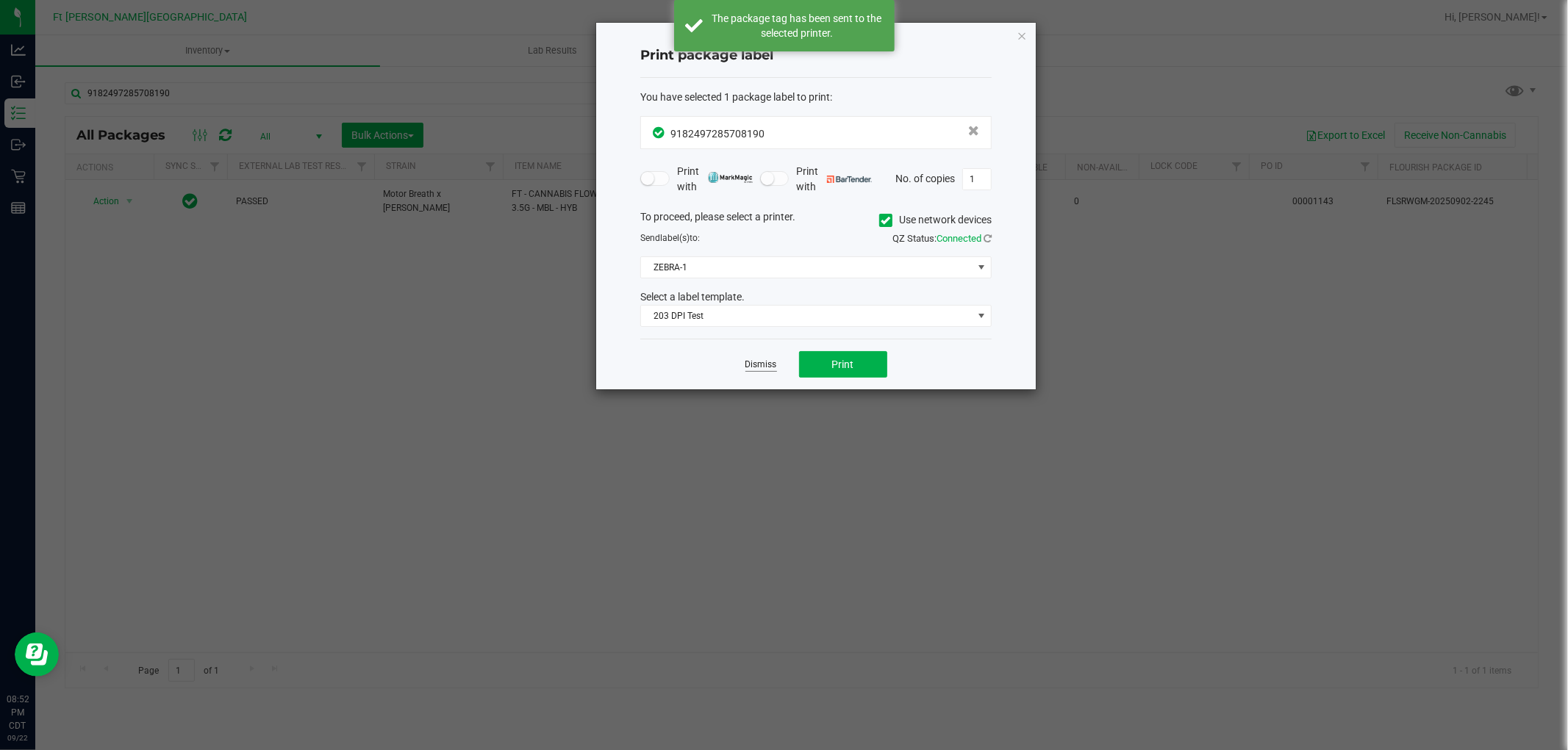
click at [762, 366] on link "Dismiss" at bounding box center [761, 365] width 31 height 13
